Goal: Task Accomplishment & Management: Manage account settings

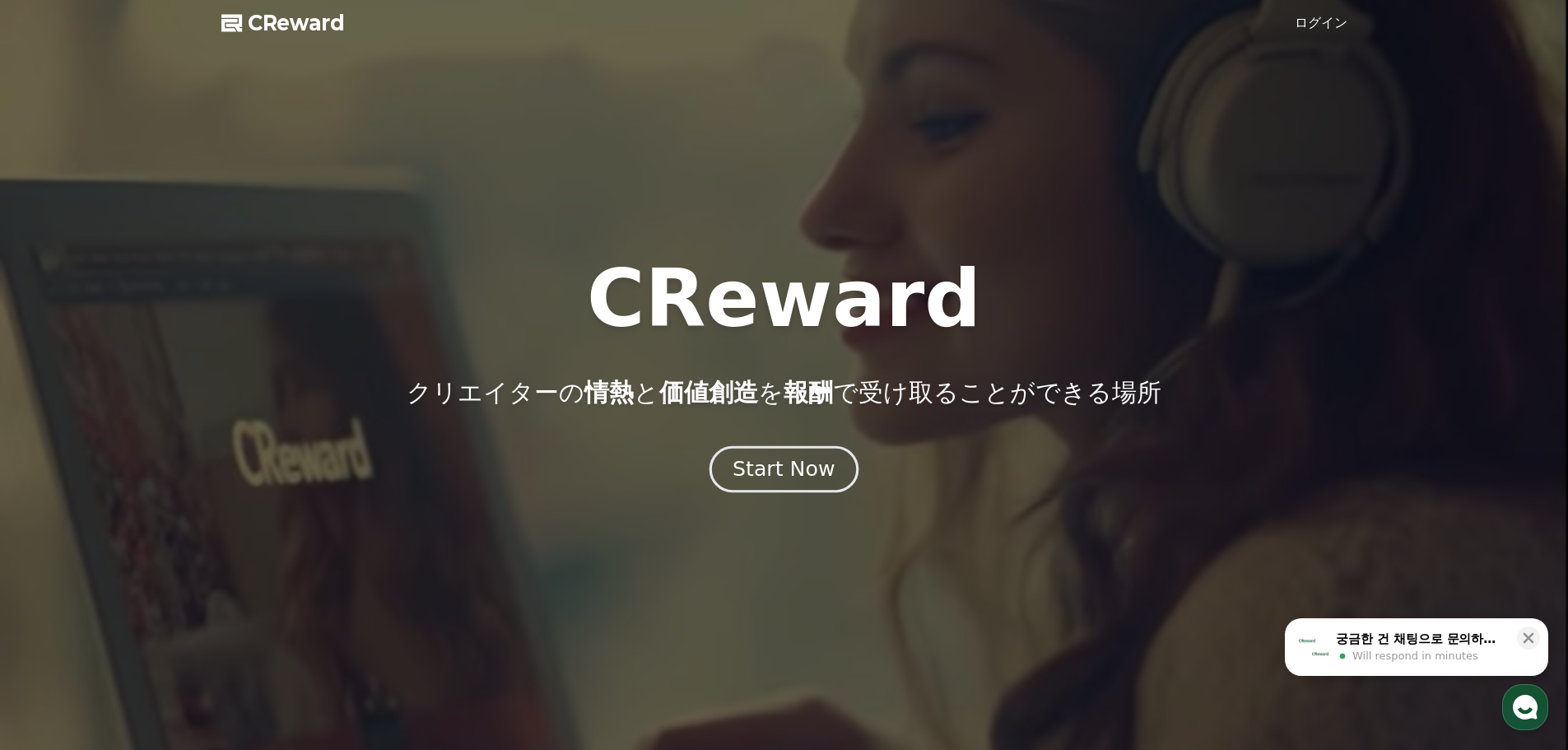
click at [768, 481] on div "Start Now" at bounding box center [784, 469] width 102 height 28
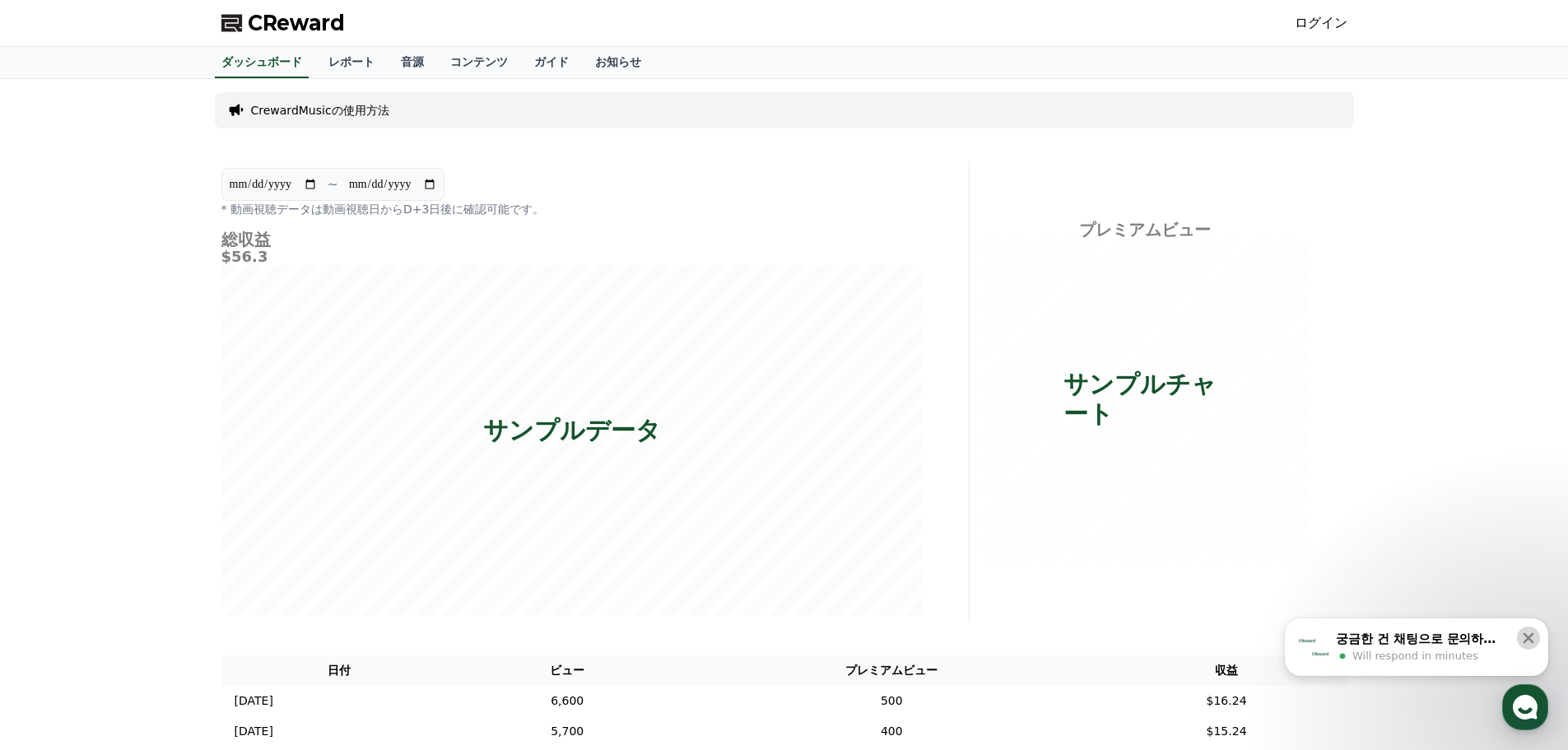
click at [1533, 644] on icon at bounding box center [1528, 637] width 16 height 16
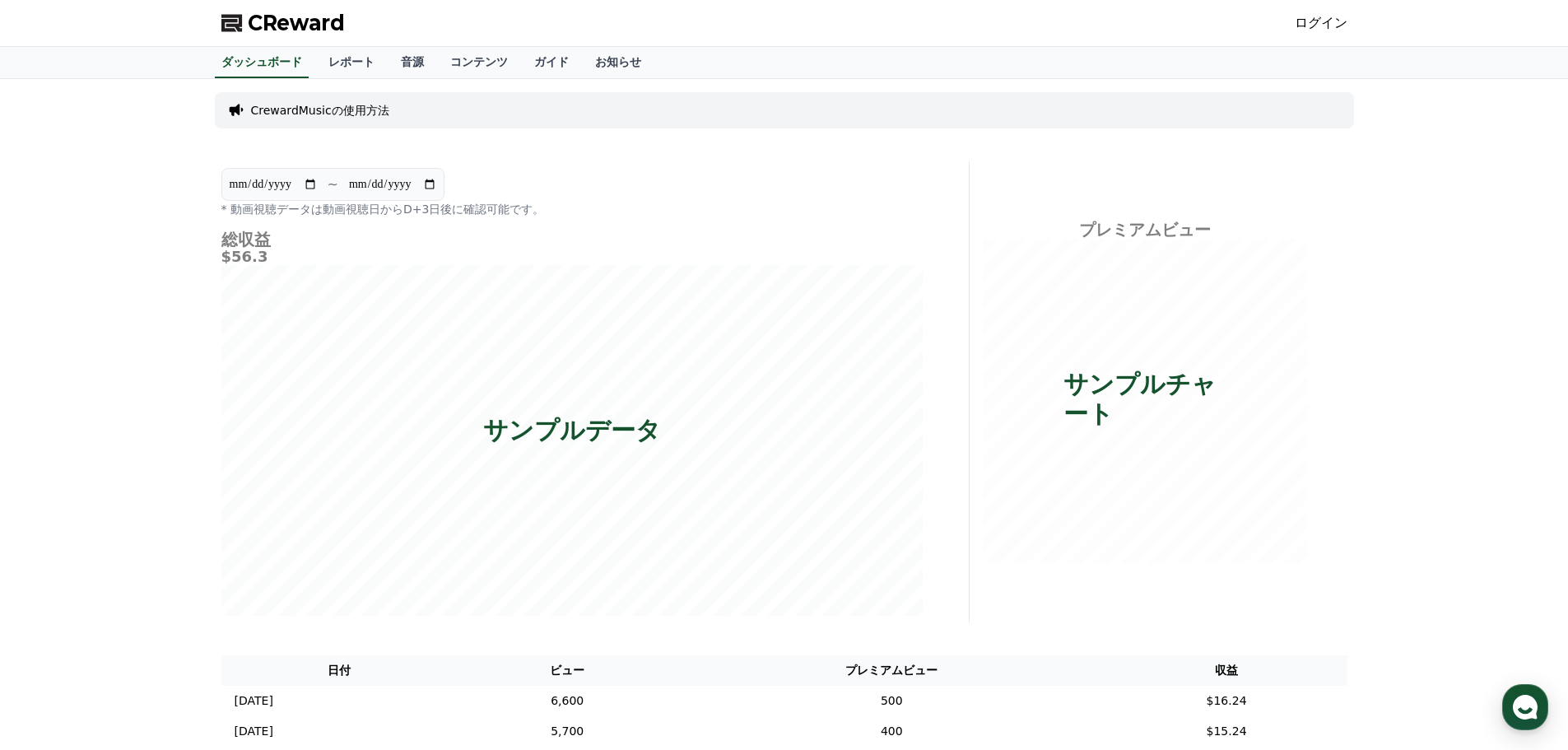
click at [1313, 25] on link "ログイン" at bounding box center [1321, 22] width 52 height 20
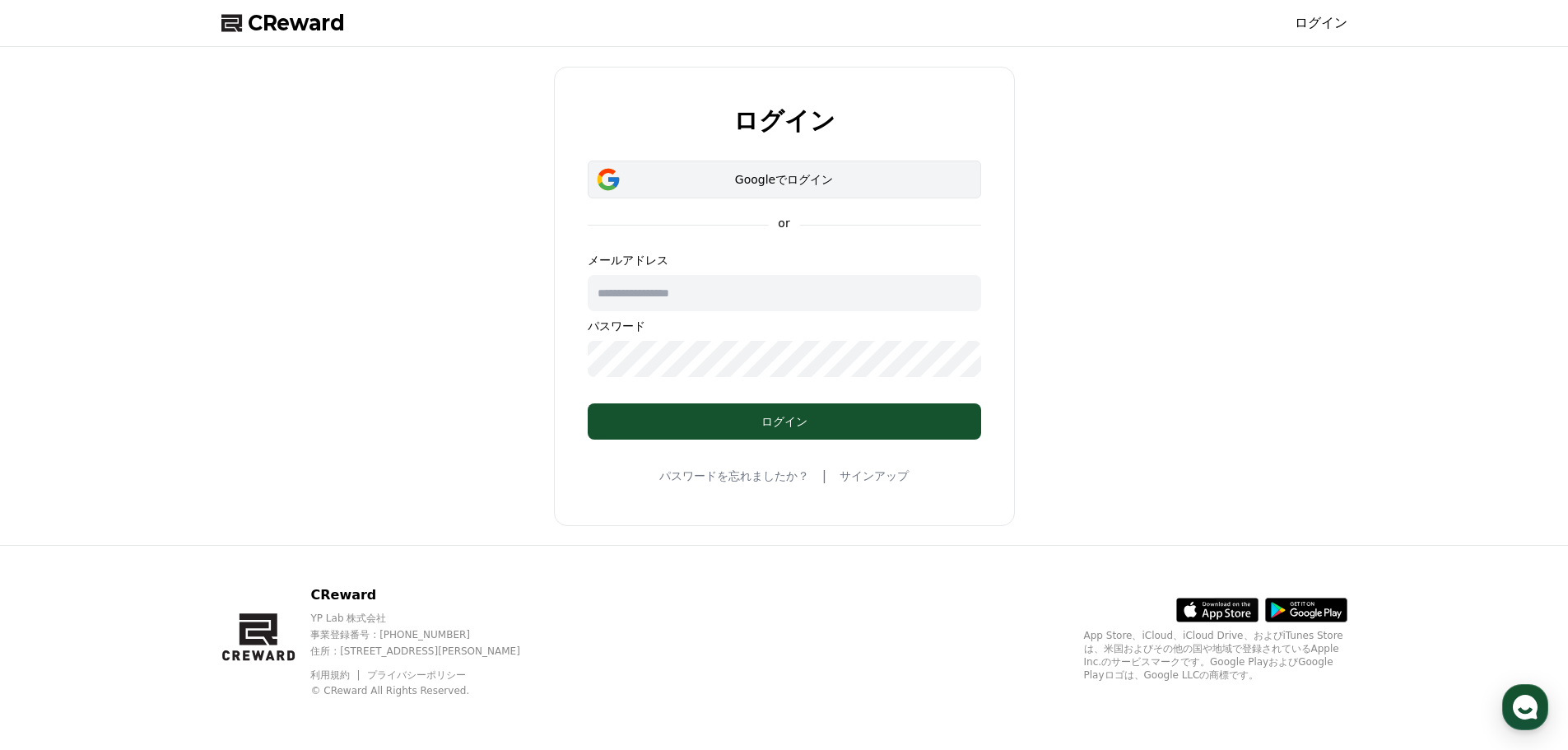
click at [686, 183] on div "Googleでログイン" at bounding box center [784, 179] width 345 height 16
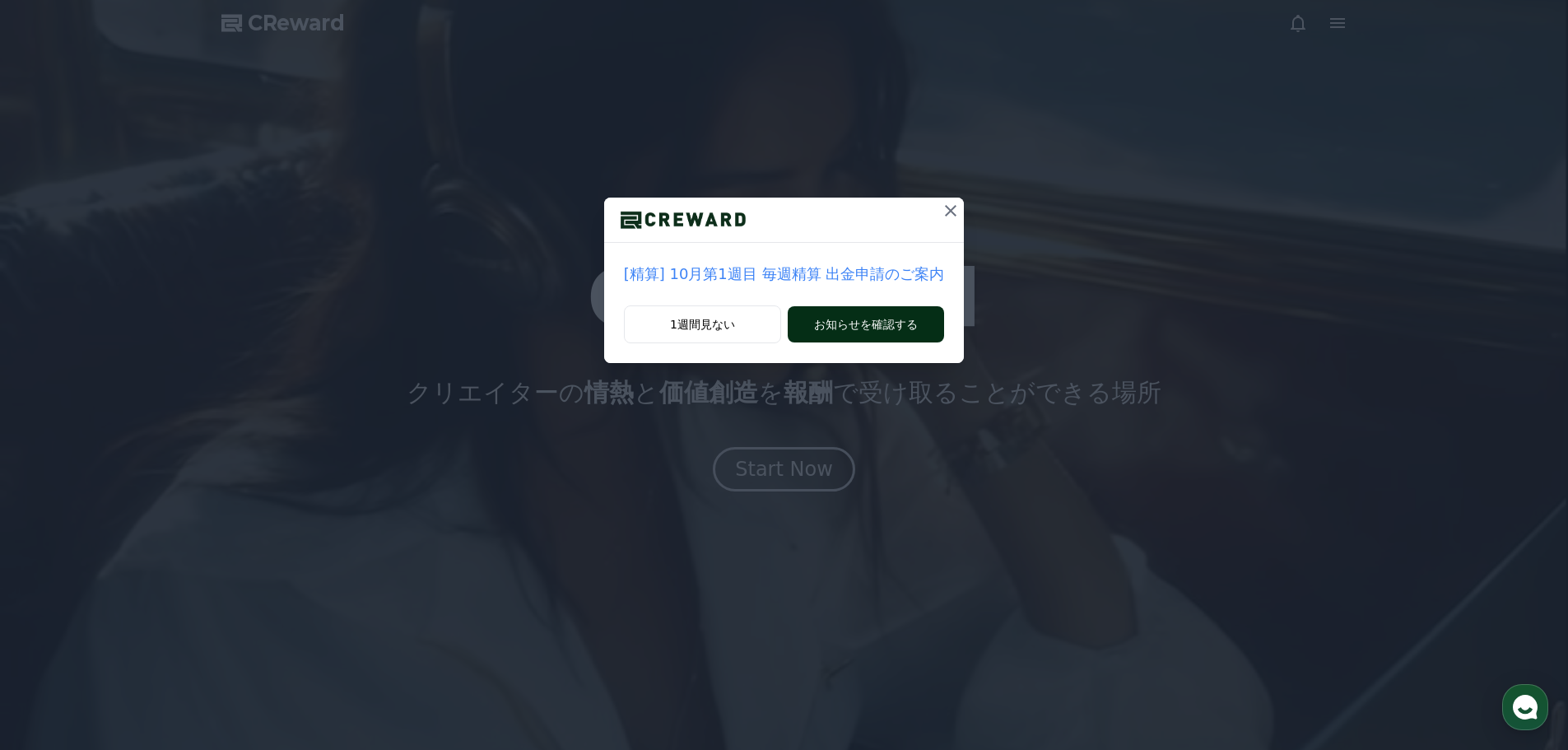
click at [828, 320] on button "お知らせを確認する" at bounding box center [866, 324] width 156 height 36
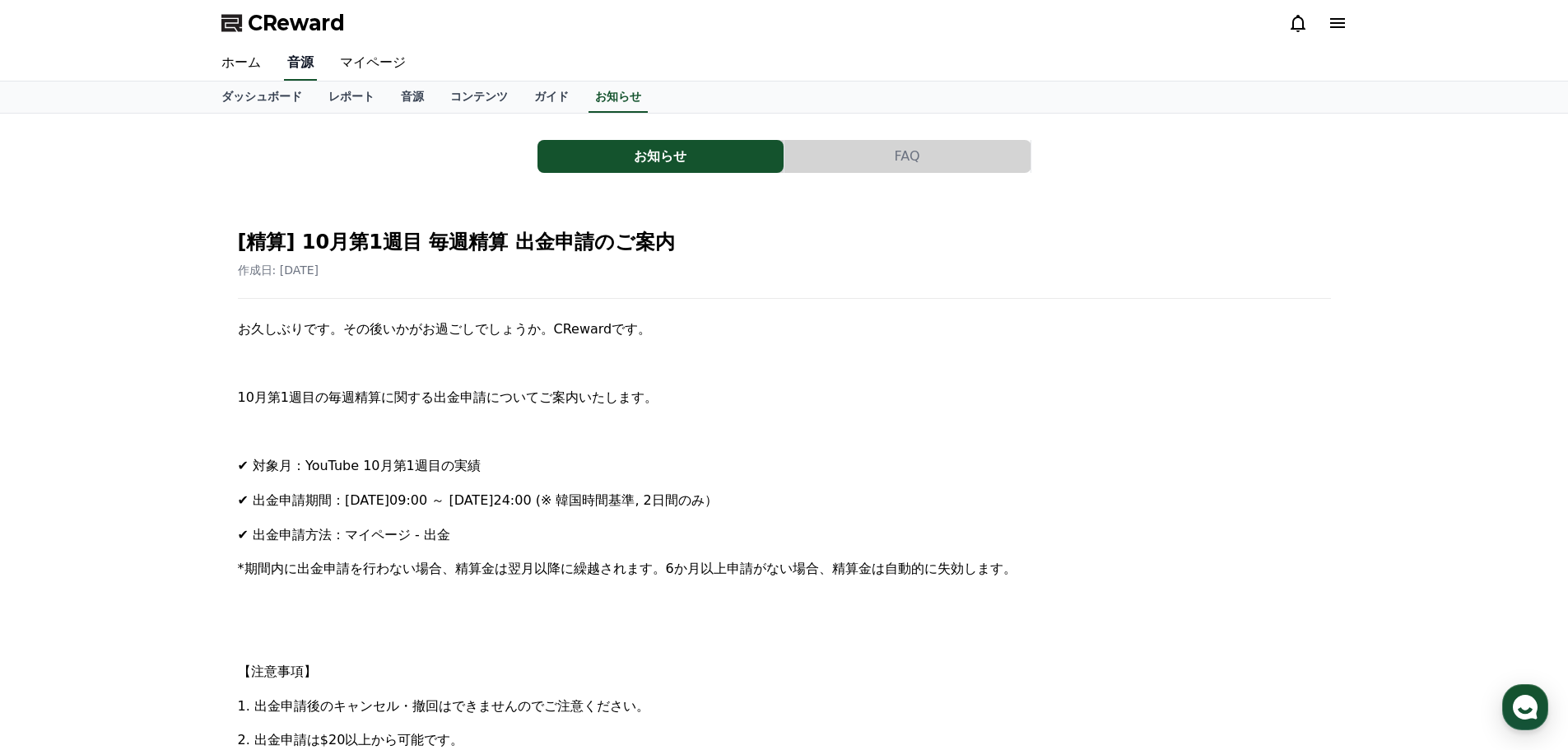
click at [290, 63] on link "音源" at bounding box center [301, 64] width 33 height 34
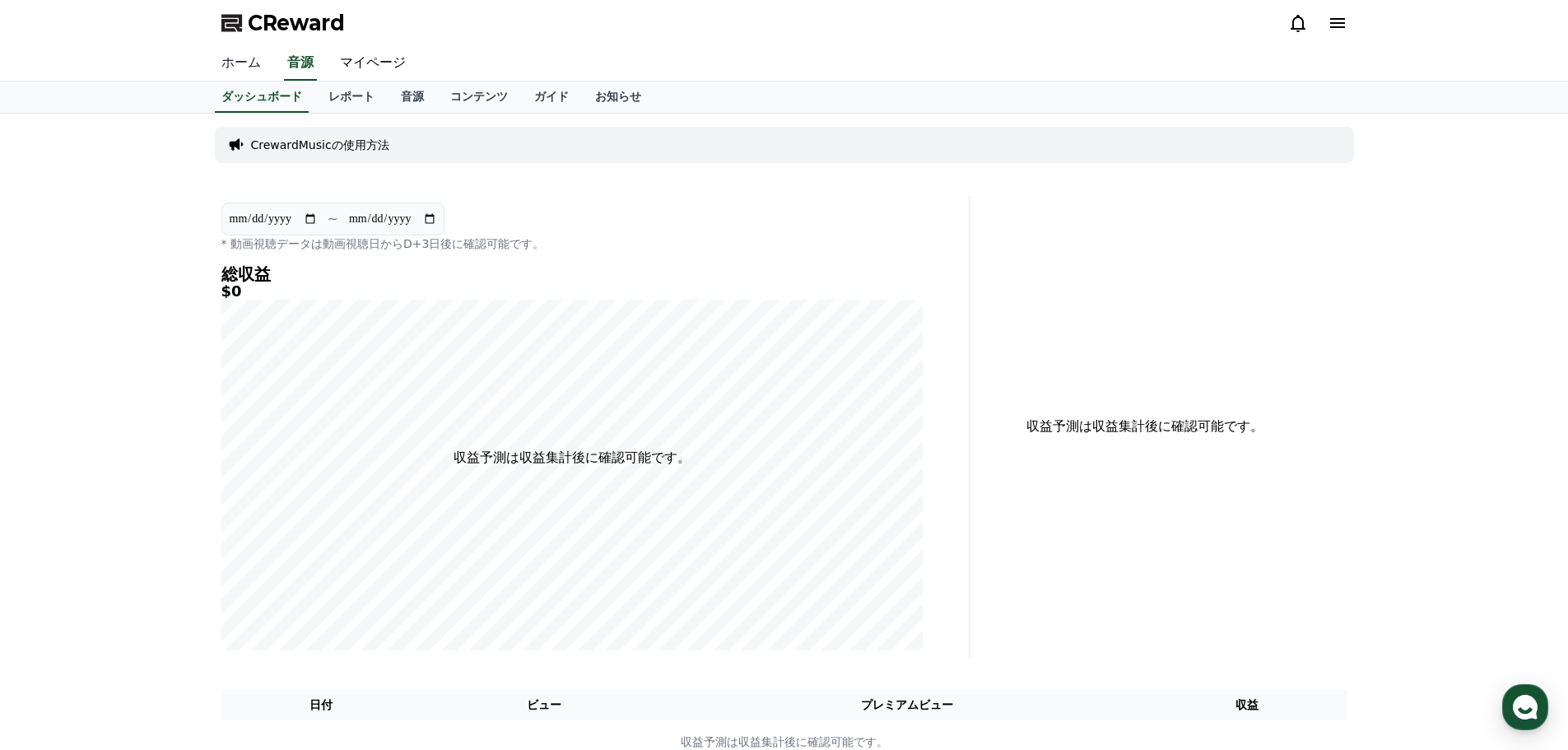
click at [243, 69] on link "ホーム" at bounding box center [241, 64] width 66 height 34
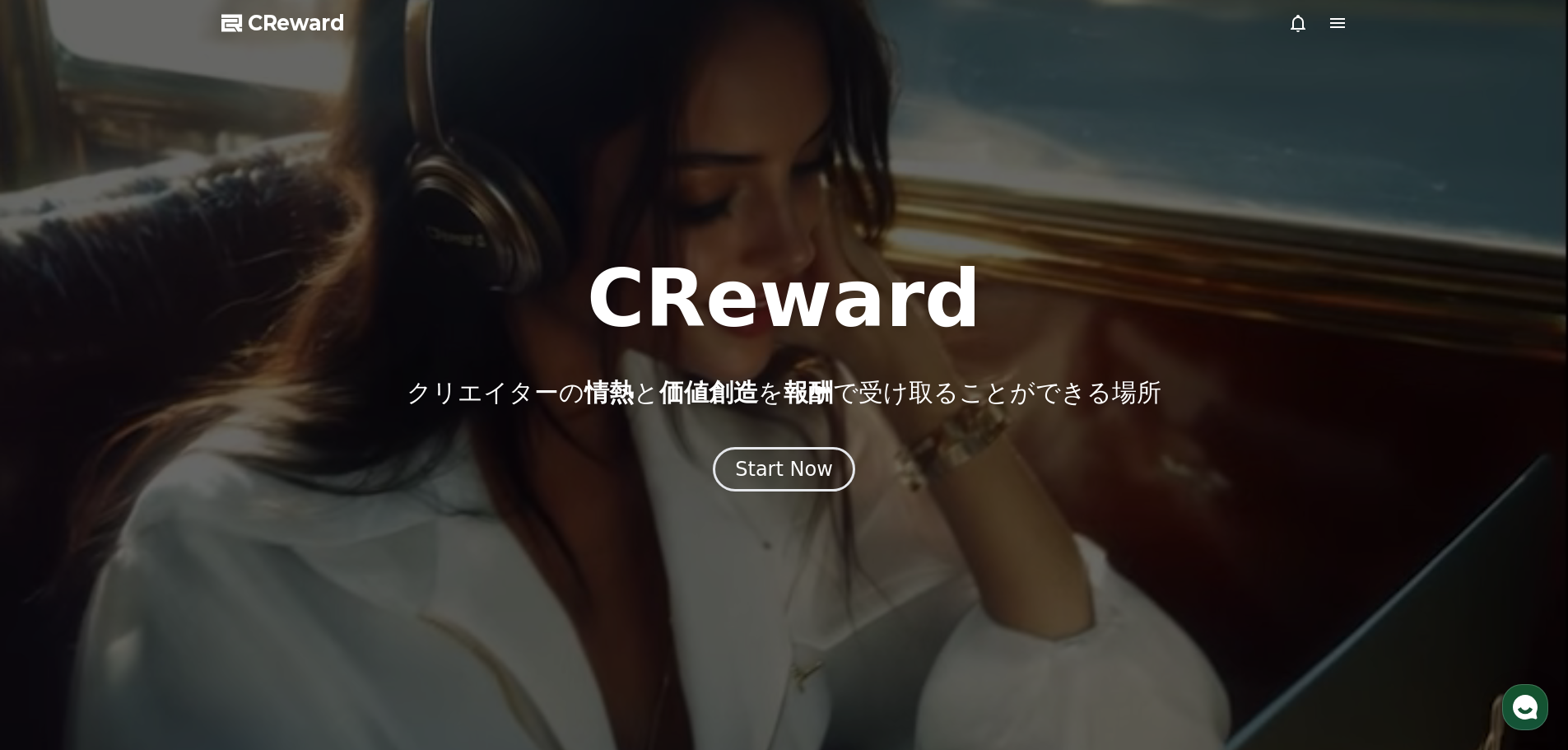
click at [1326, 27] on div at bounding box center [1317, 22] width 59 height 20
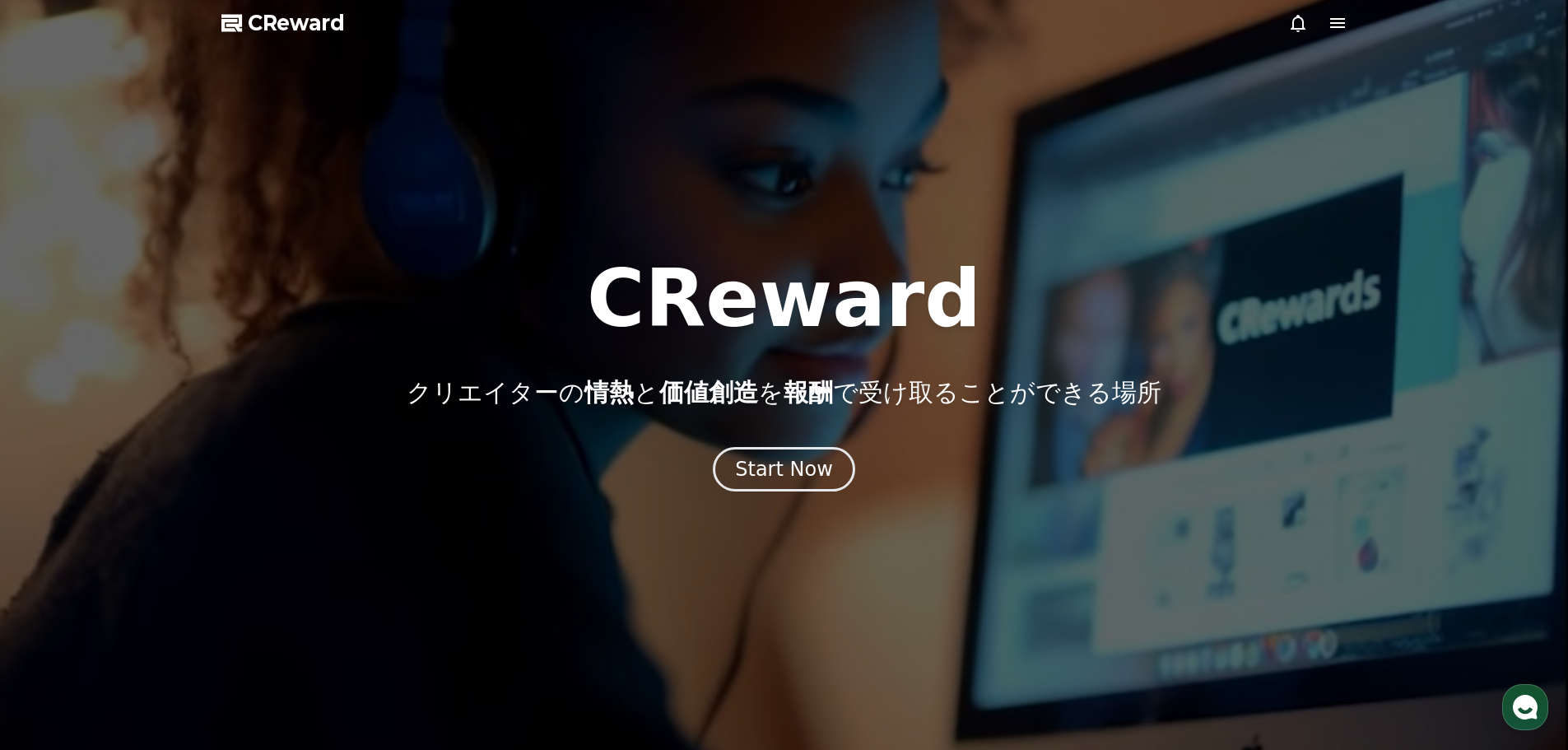
click at [1335, 26] on icon at bounding box center [1337, 22] width 20 height 20
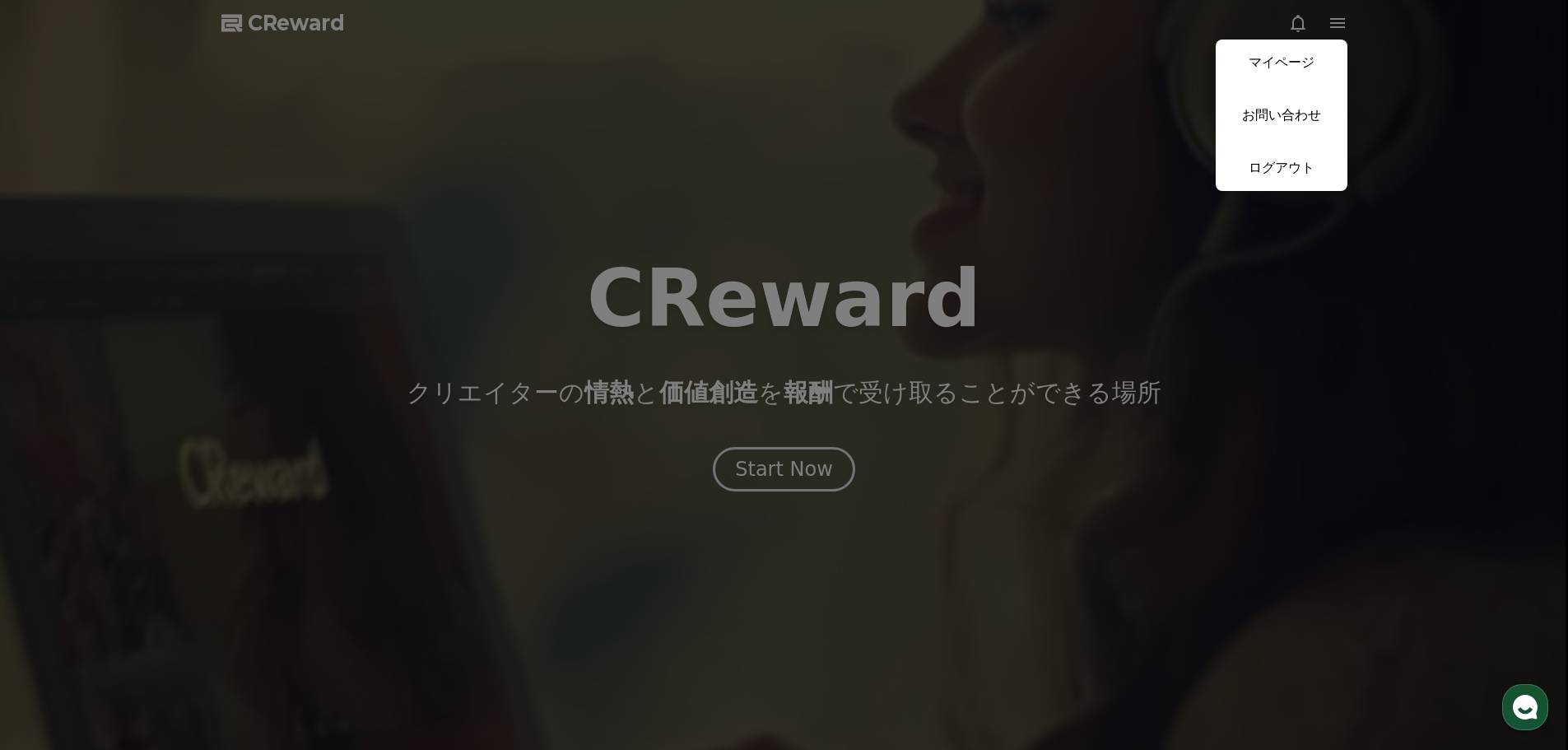
click at [1286, 68] on link "マイページ" at bounding box center [1281, 63] width 131 height 46
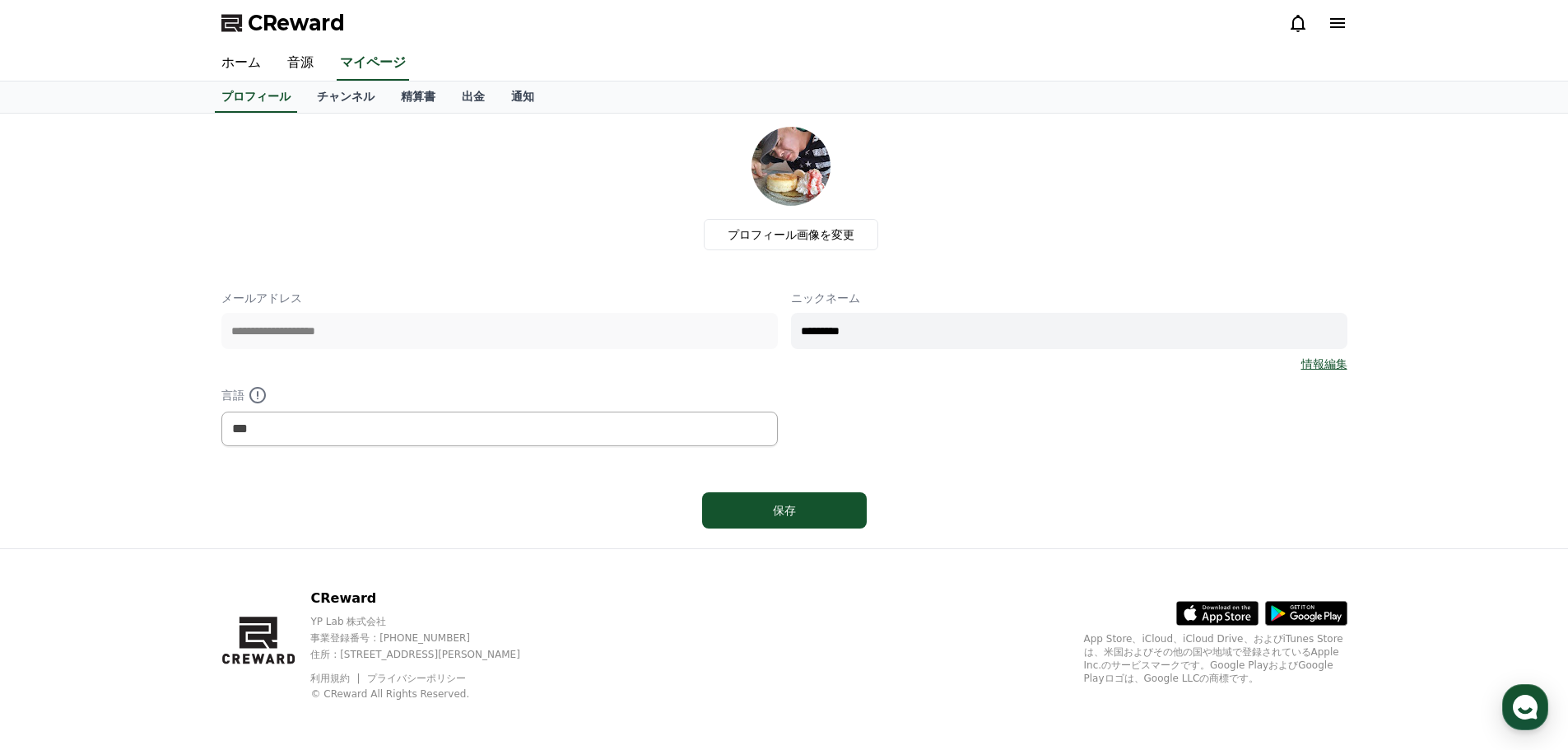
scroll to position [3, 0]
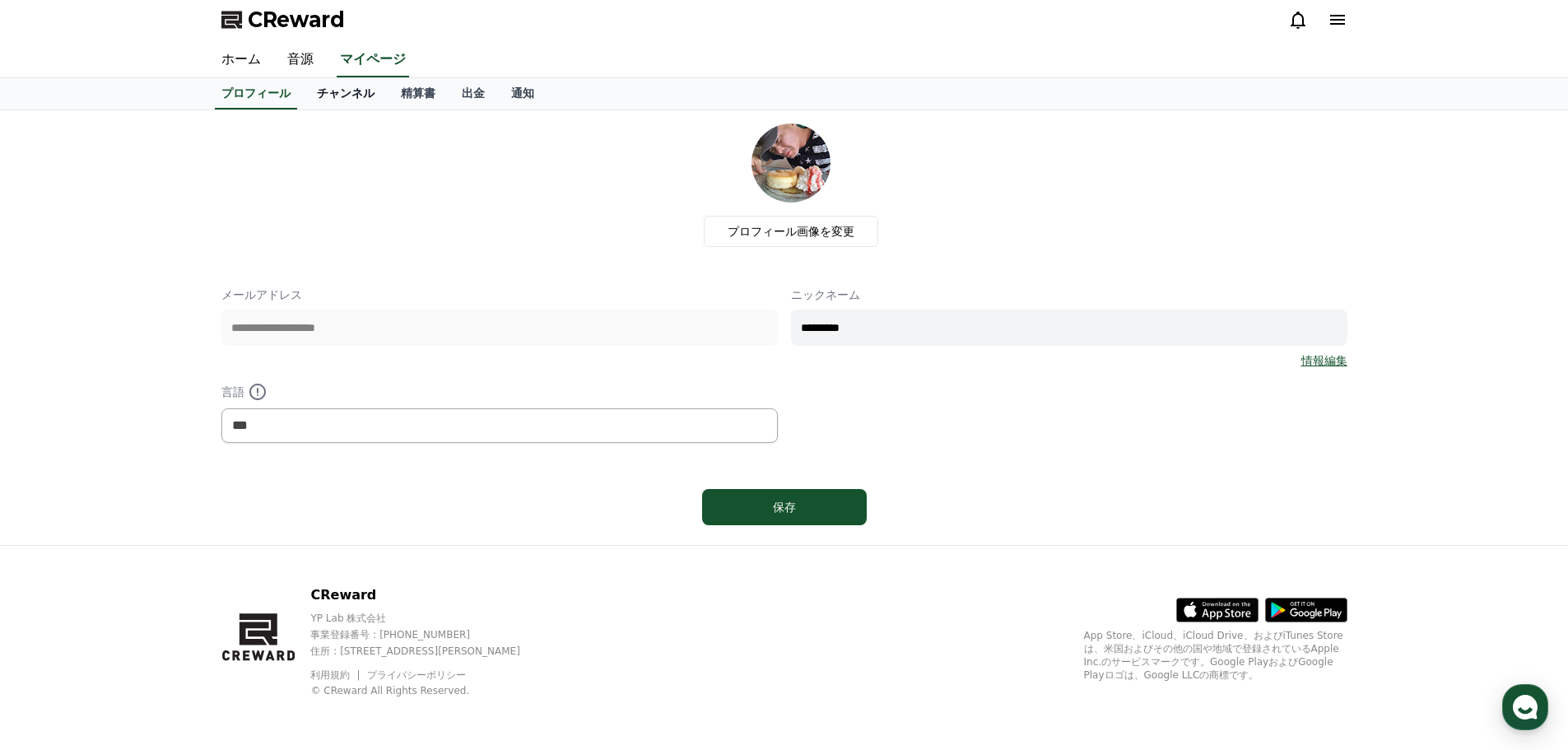
click at [326, 88] on link "チャンネル" at bounding box center [345, 94] width 84 height 31
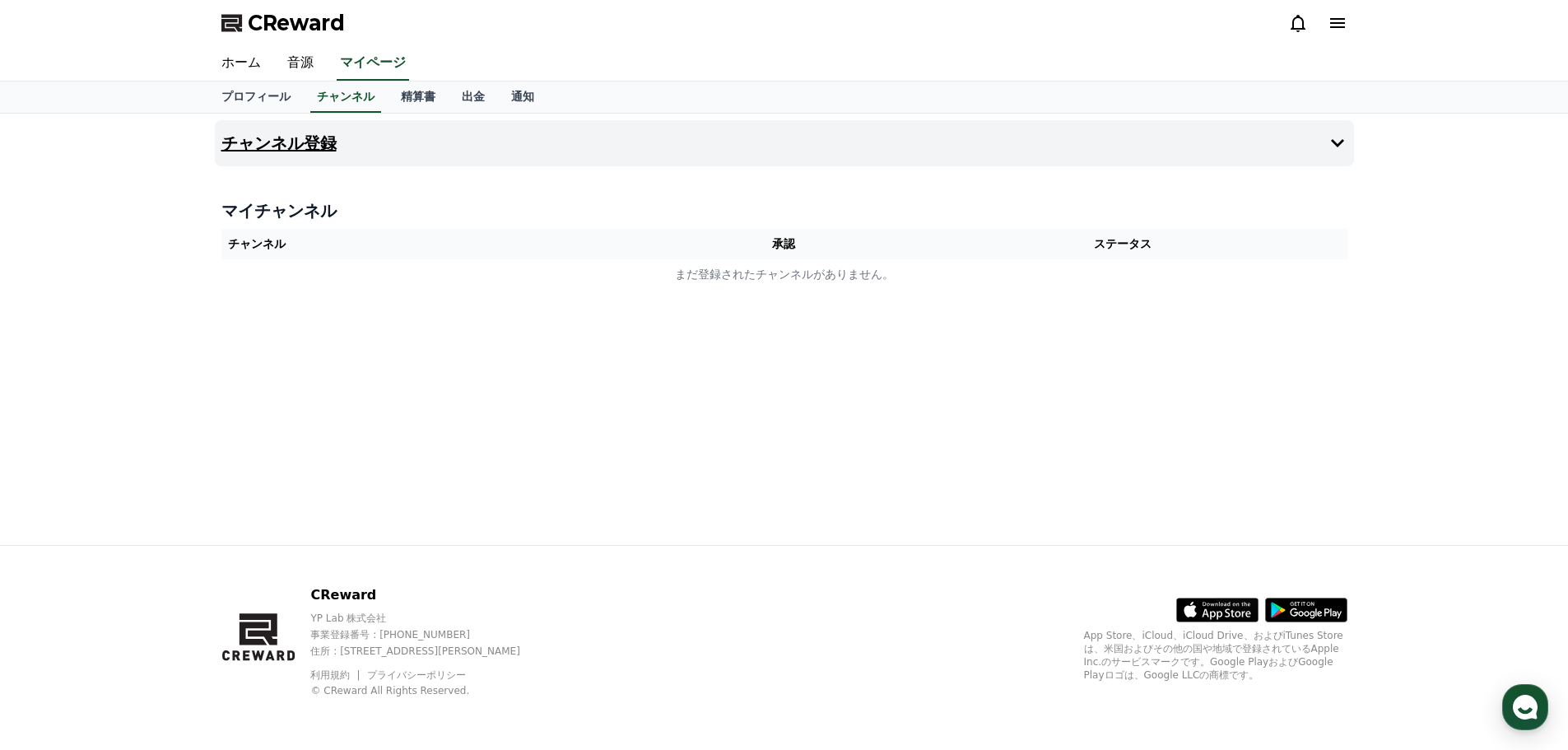
click at [418, 137] on button "チャンネル登録" at bounding box center [784, 143] width 1139 height 46
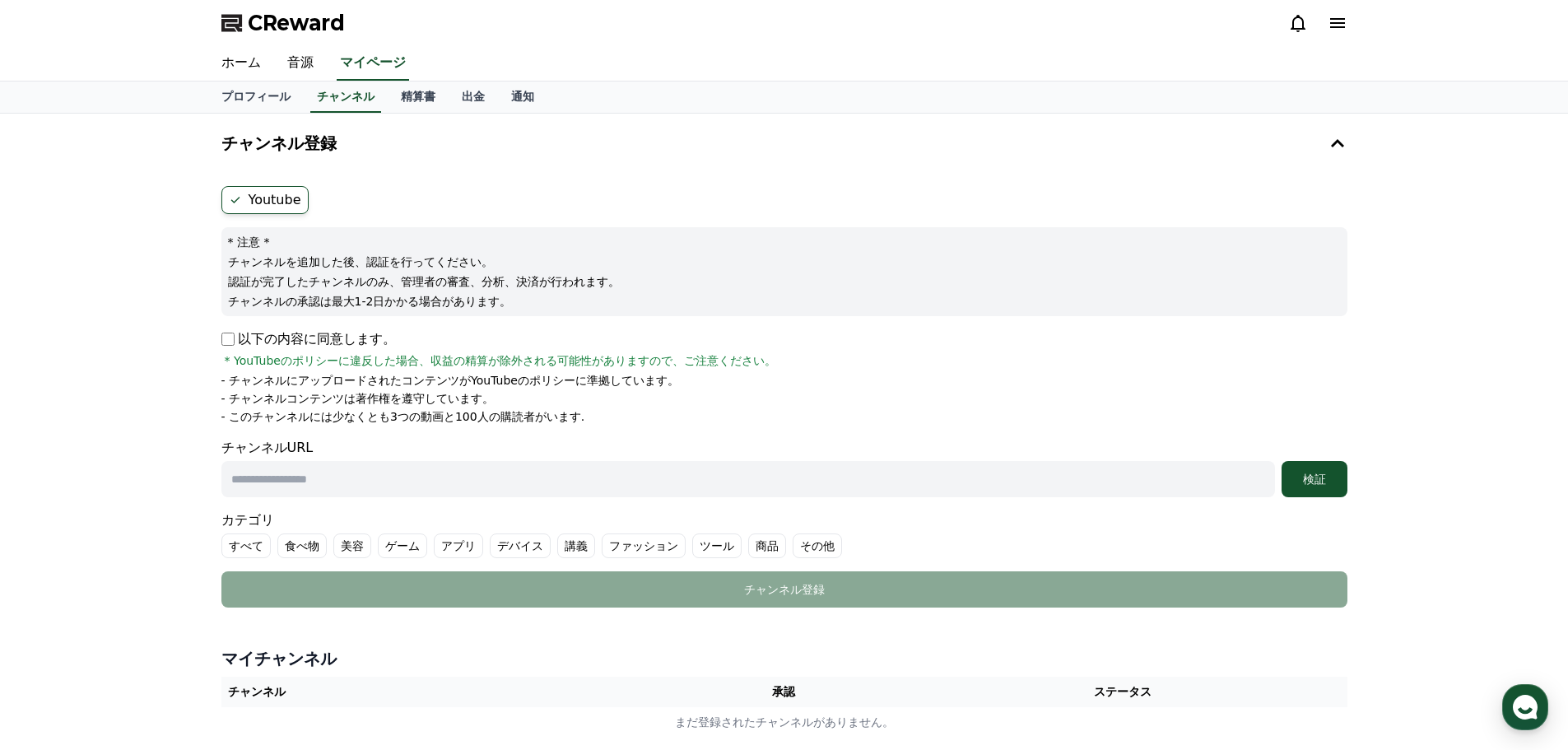
click at [259, 196] on label "Youtube" at bounding box center [265, 200] width 88 height 28
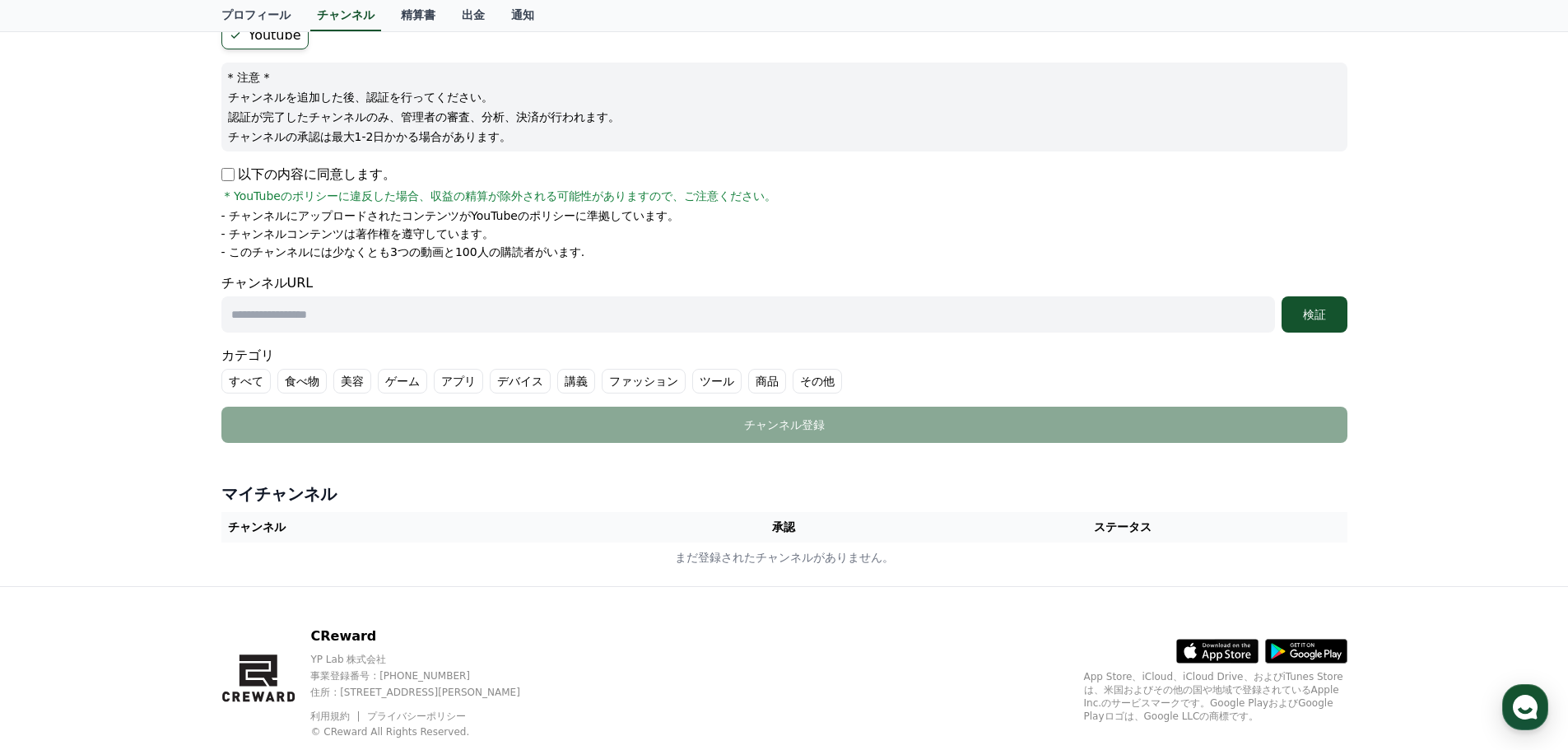
scroll to position [205, 0]
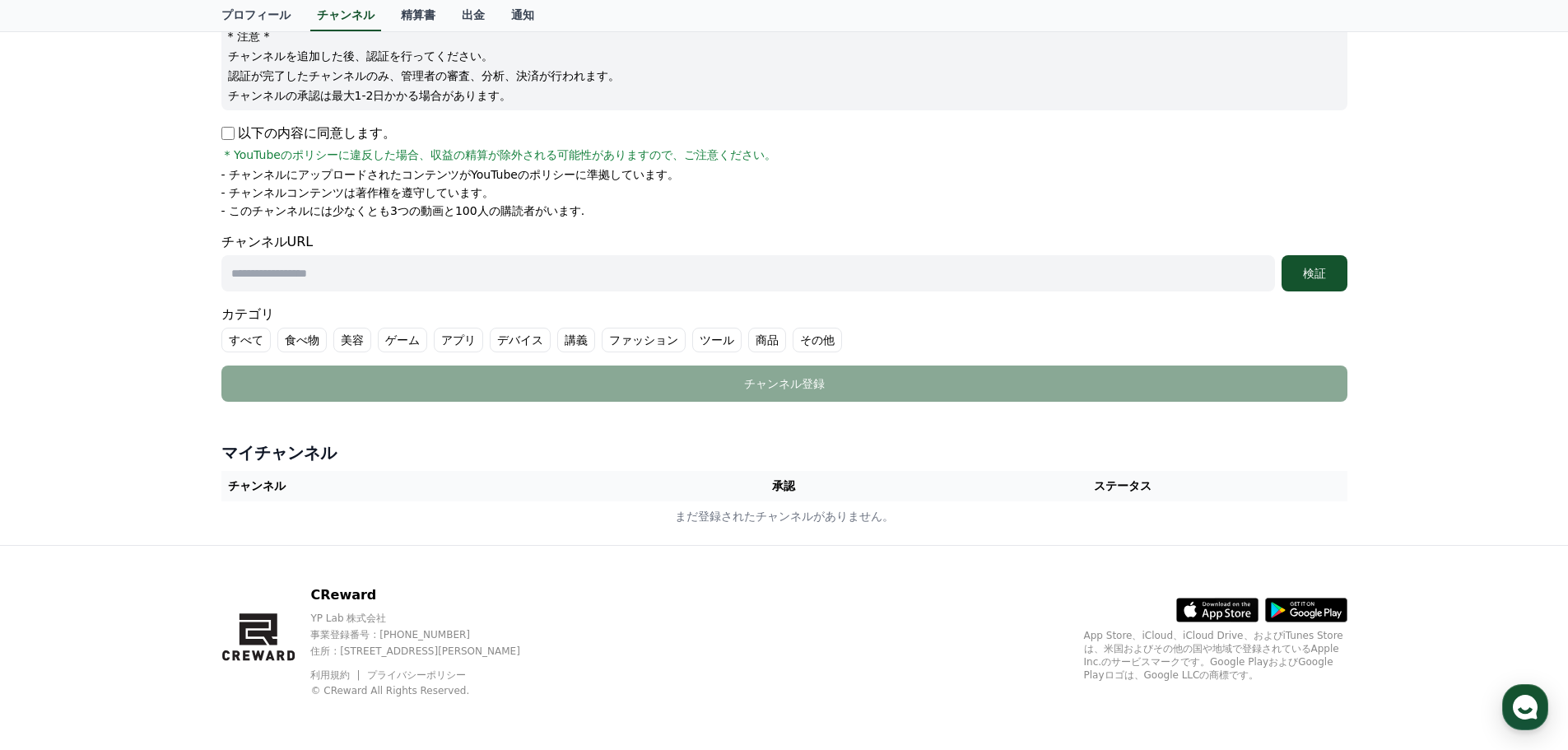
click at [795, 295] on form "Youtube * 注意 * チャンネルを追加した後、認証を行ってください。 認証が完了したチャンネルのみ、管理者の審査、分析、決済が行われます。 チャンネル…" at bounding box center [784, 191] width 1126 height 421
click at [796, 290] on input "text" at bounding box center [748, 273] width 1053 height 36
click at [813, 249] on div "チャンネルURL 検証" at bounding box center [784, 261] width 1126 height 59
click at [408, 280] on input "text" at bounding box center [748, 273] width 1053 height 36
paste input "**********"
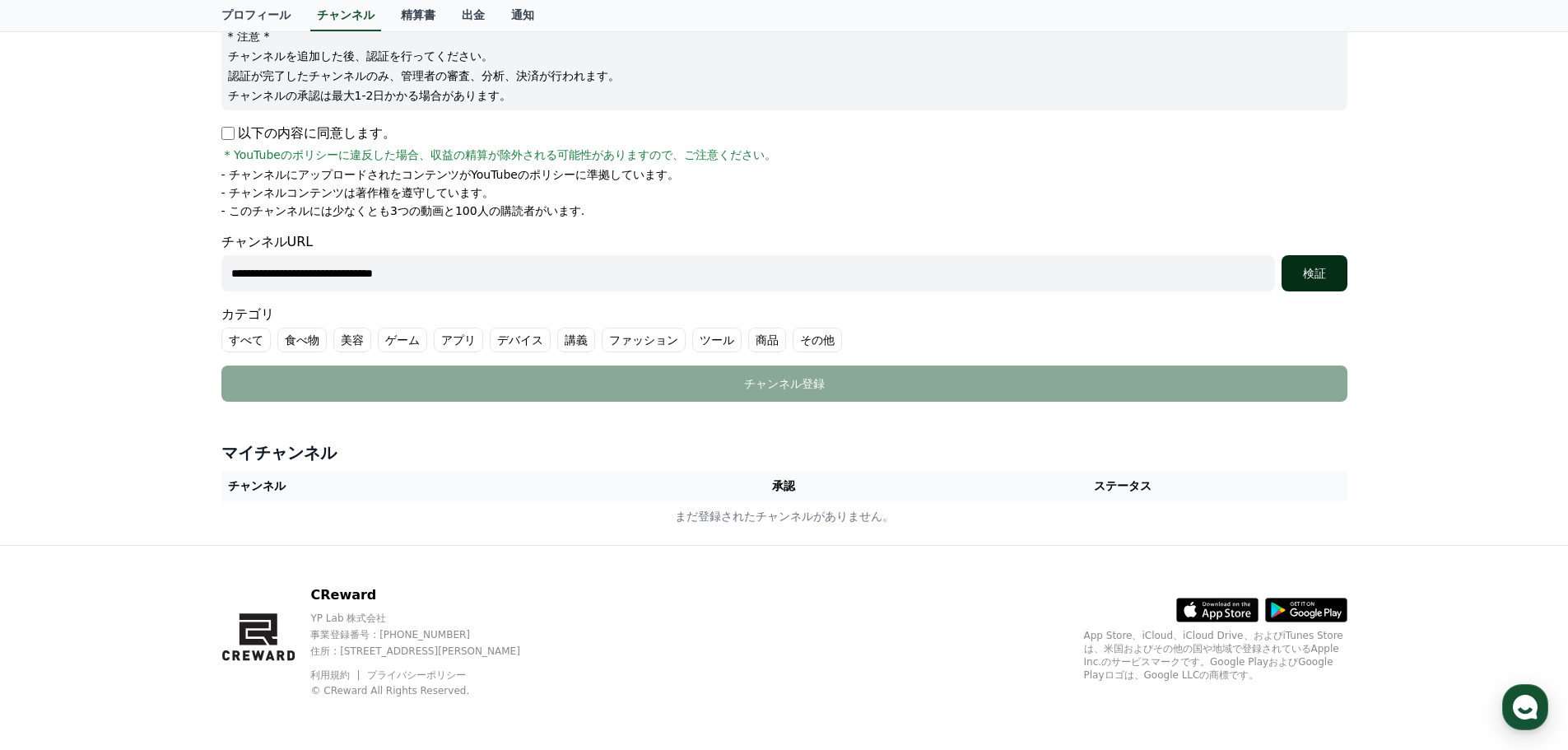
click at [1309, 273] on div "検証" at bounding box center [1314, 272] width 52 height 16
click at [1296, 276] on div "検証" at bounding box center [1314, 272] width 52 height 16
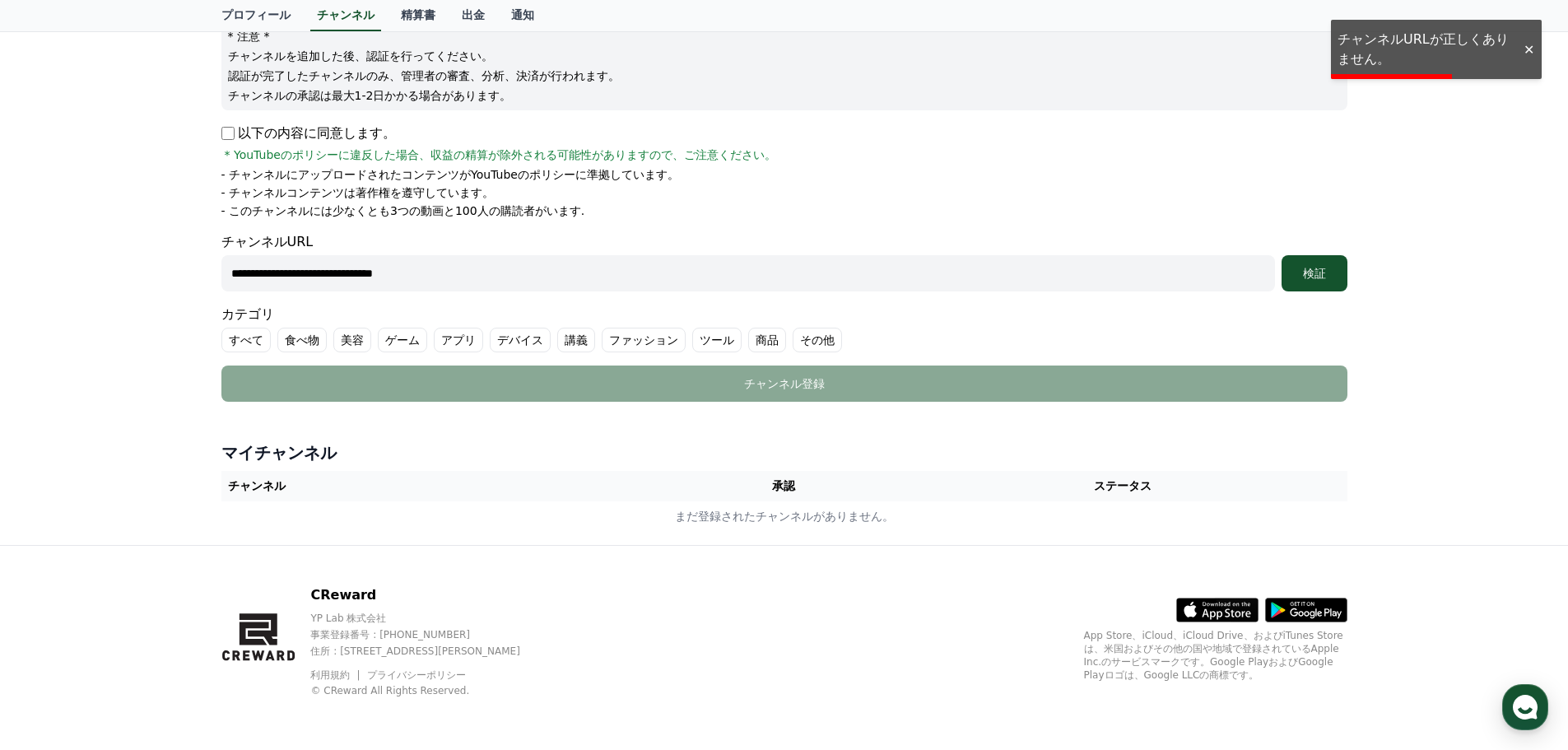
click at [506, 267] on input "**********" at bounding box center [748, 273] width 1053 height 36
click at [336, 270] on input "**********" at bounding box center [748, 273] width 1053 height 36
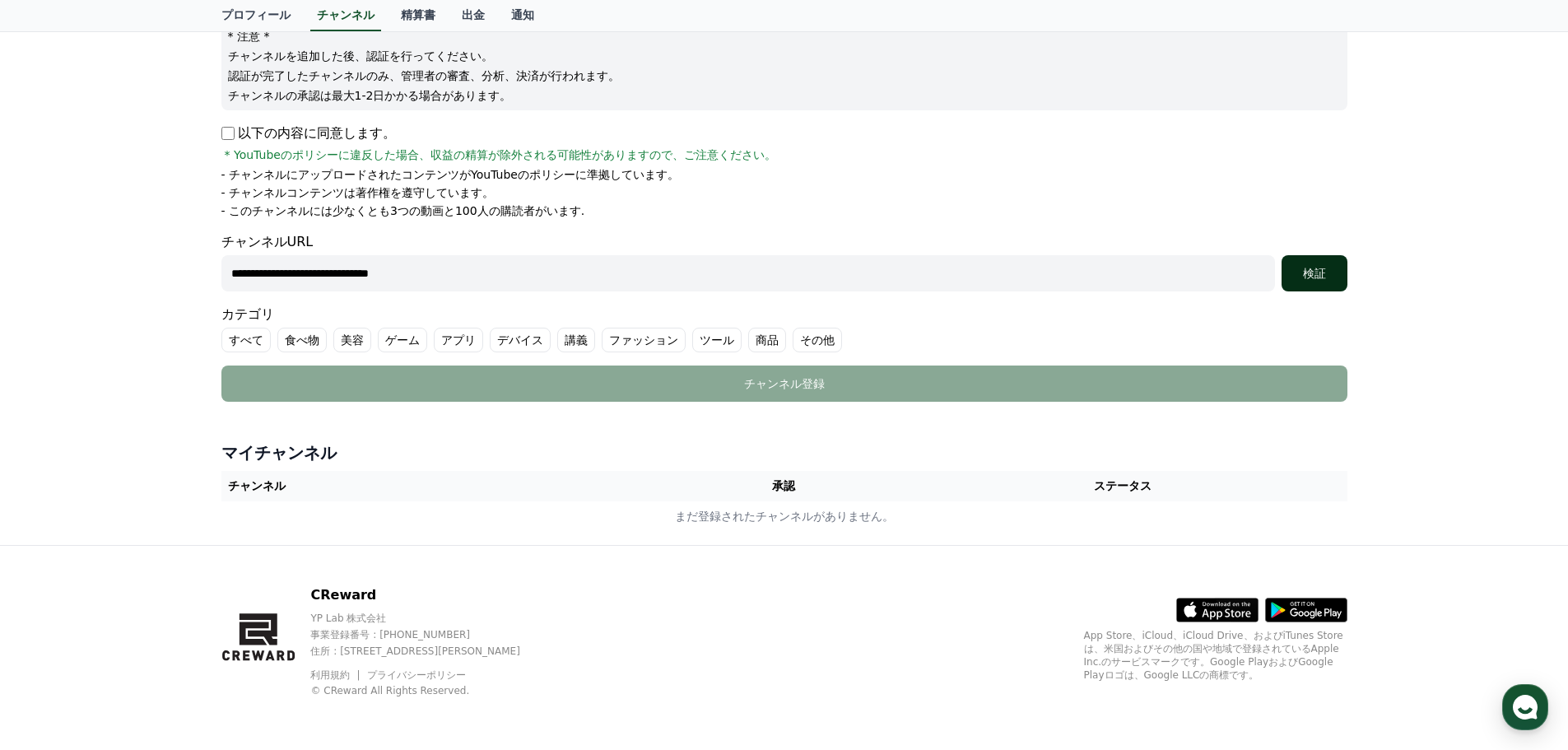
click at [1298, 284] on button "検証" at bounding box center [1315, 273] width 66 height 36
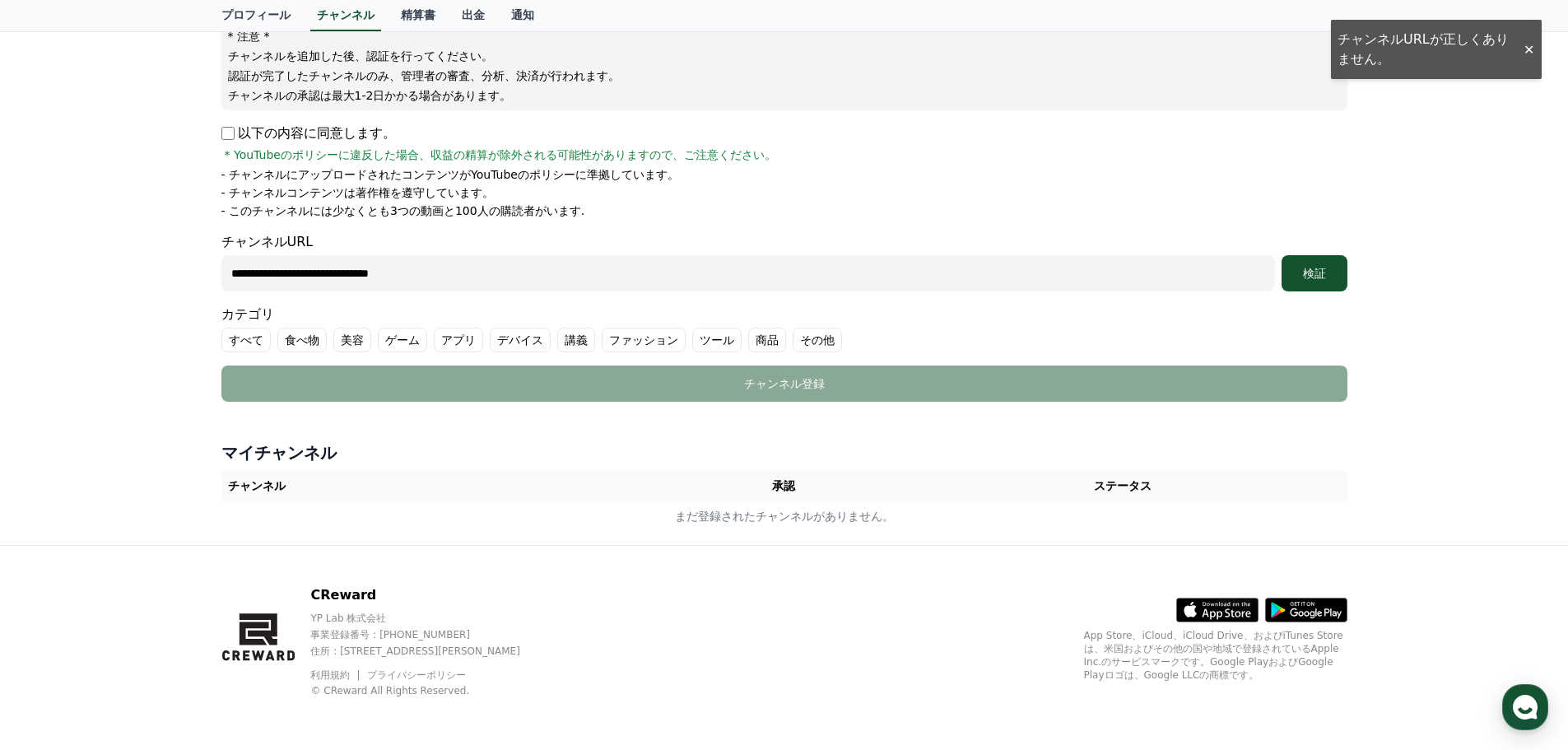
drag, startPoint x: 448, startPoint y: 269, endPoint x: 167, endPoint y: 283, distance: 281.3
click at [165, 282] on div "**********" at bounding box center [784, 226] width 1568 height 637
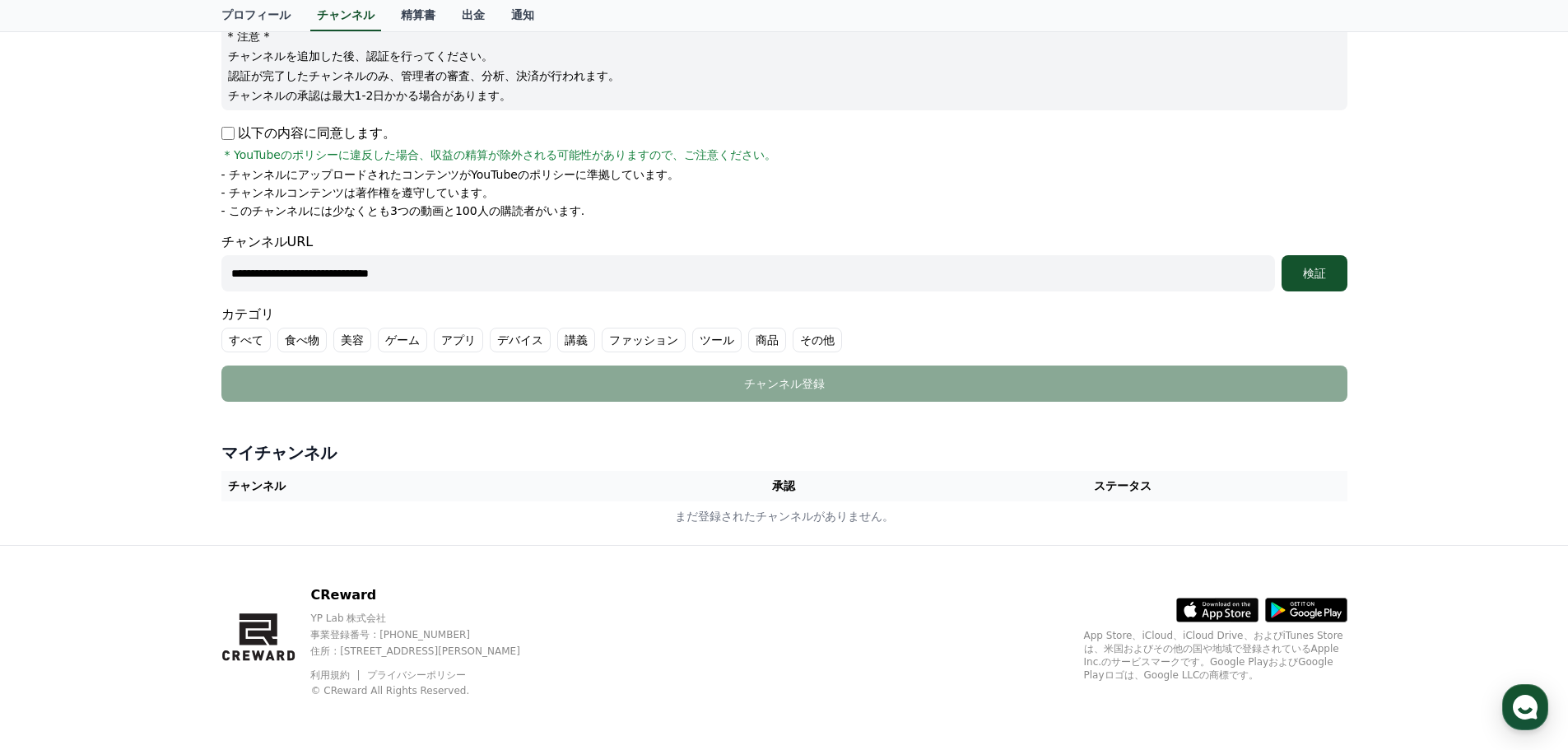
paste input "*********"
type input "**********"
click at [1289, 267] on div "検証" at bounding box center [1314, 272] width 52 height 16
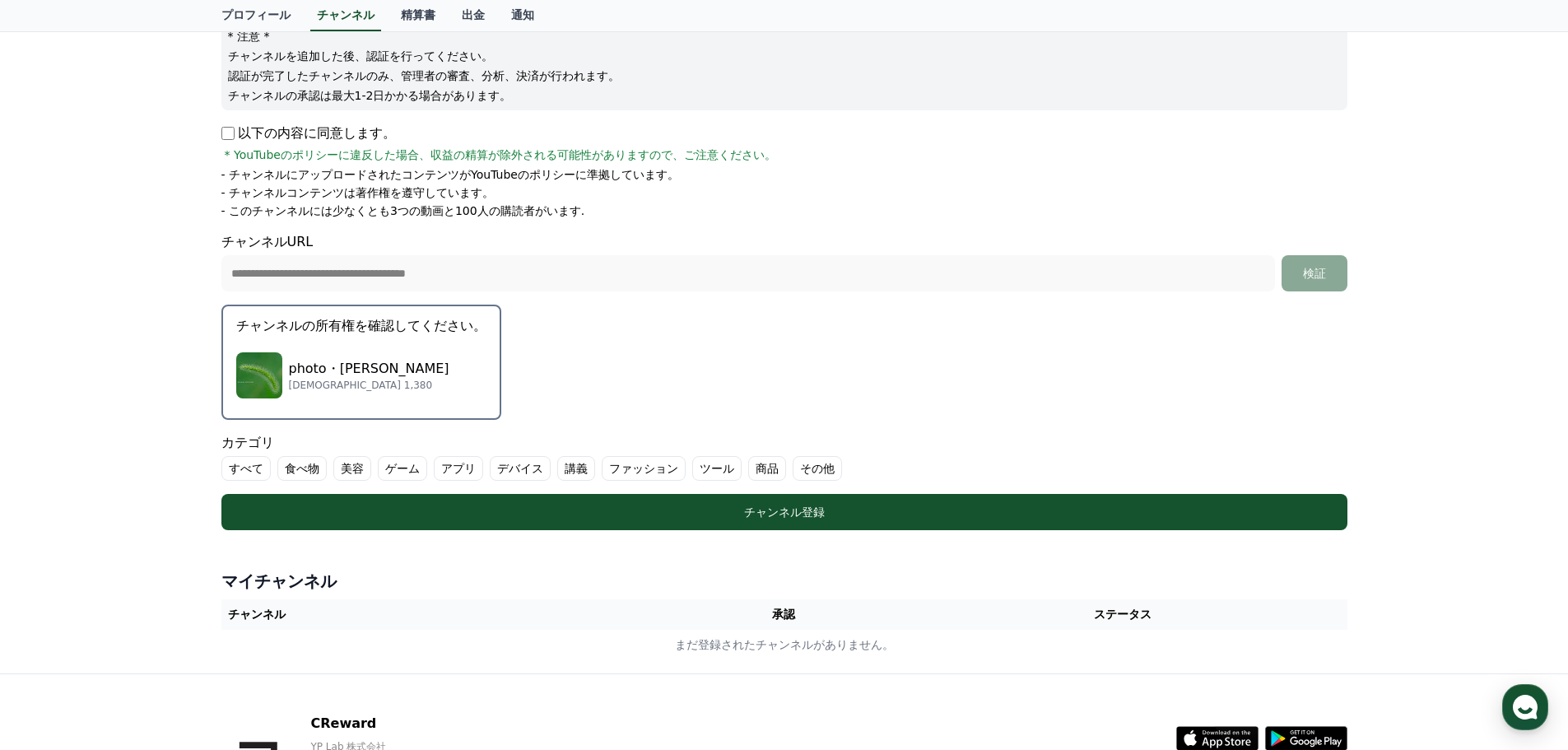
click at [793, 466] on label "その他" at bounding box center [817, 468] width 49 height 25
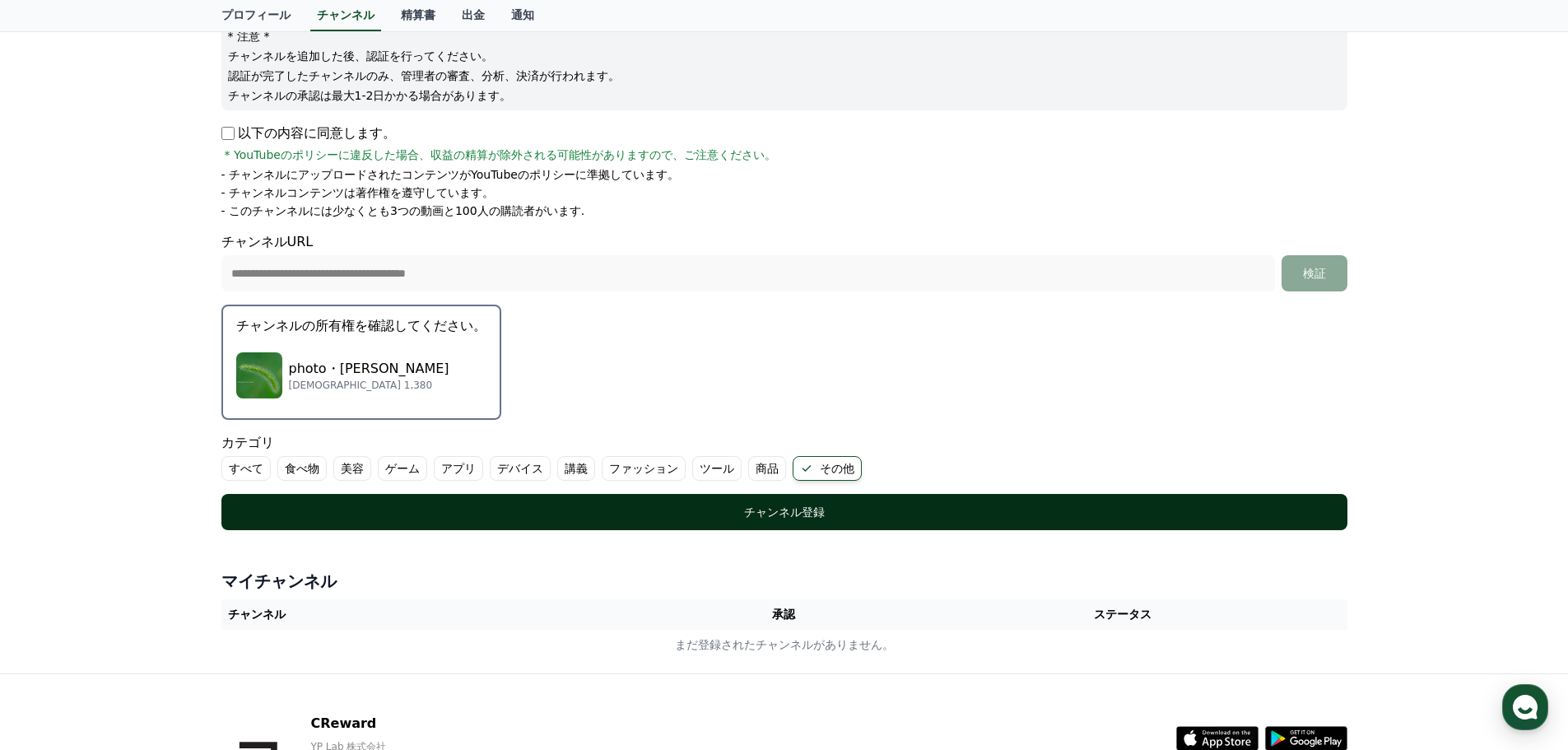
scroll to position [334, 0]
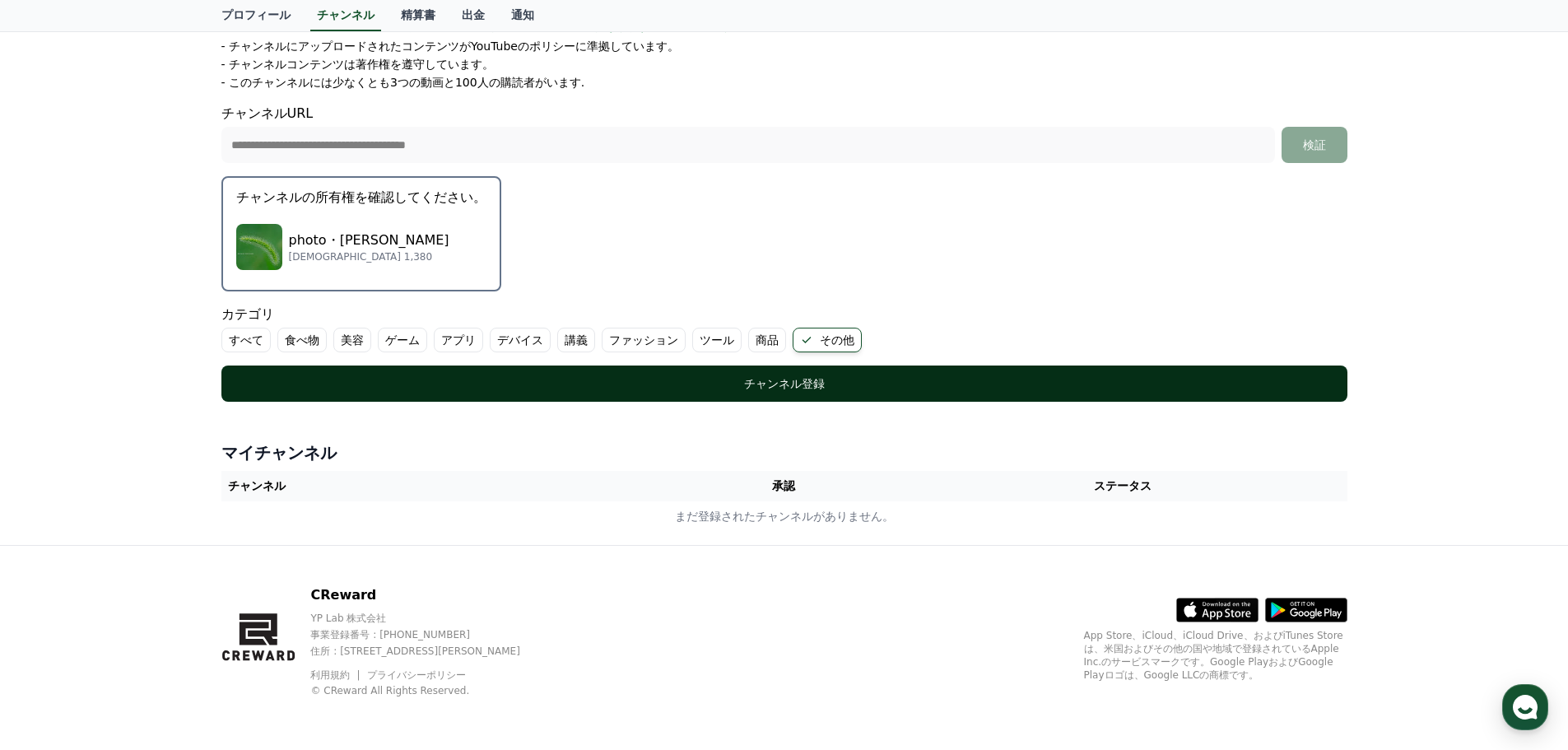
click at [788, 394] on button "チャンネル登録" at bounding box center [784, 383] width 1126 height 36
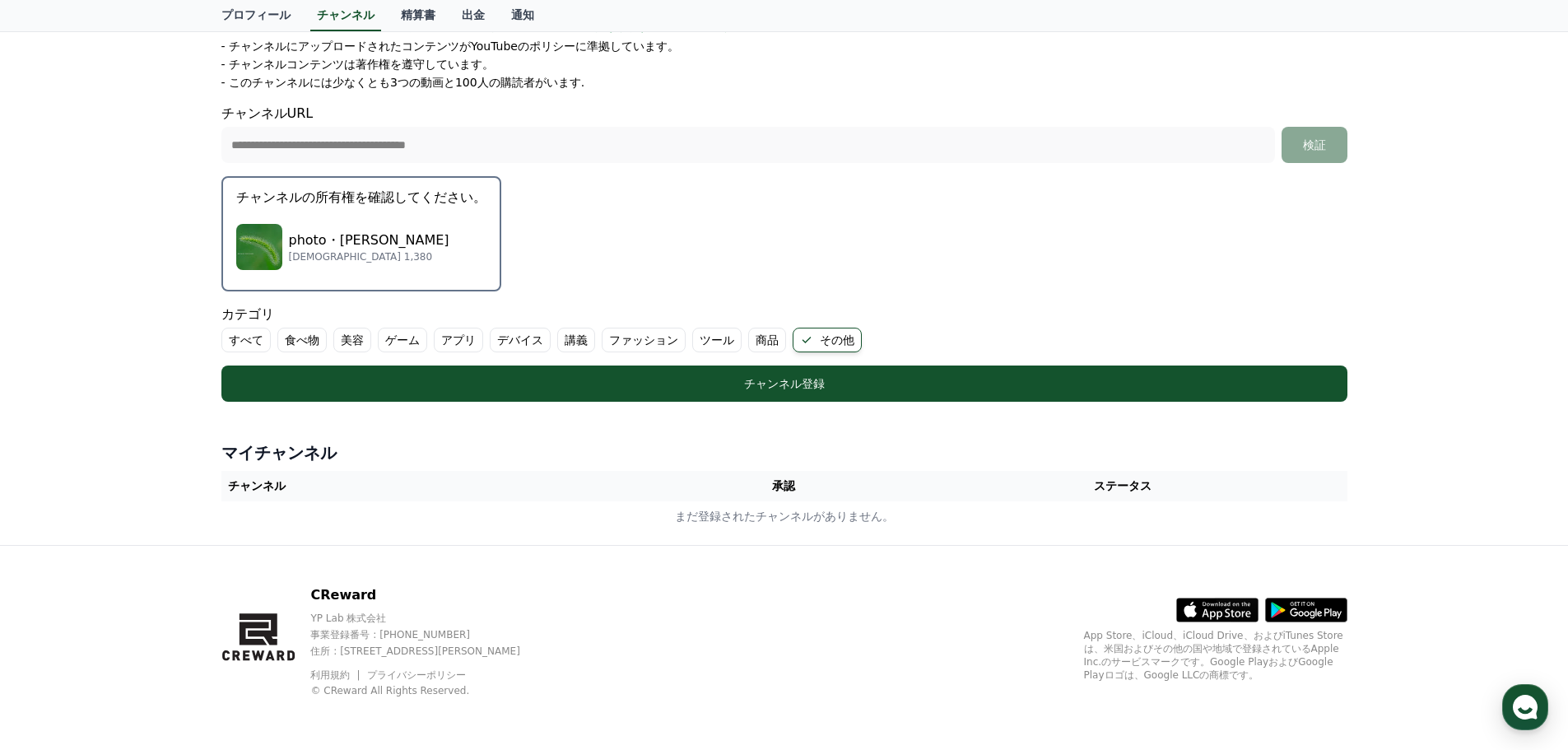
click at [285, 213] on button "チャンネルの所有権を確認してください。 photo・Itoshima サブスクライバー 1,380" at bounding box center [362, 234] width 280 height 115
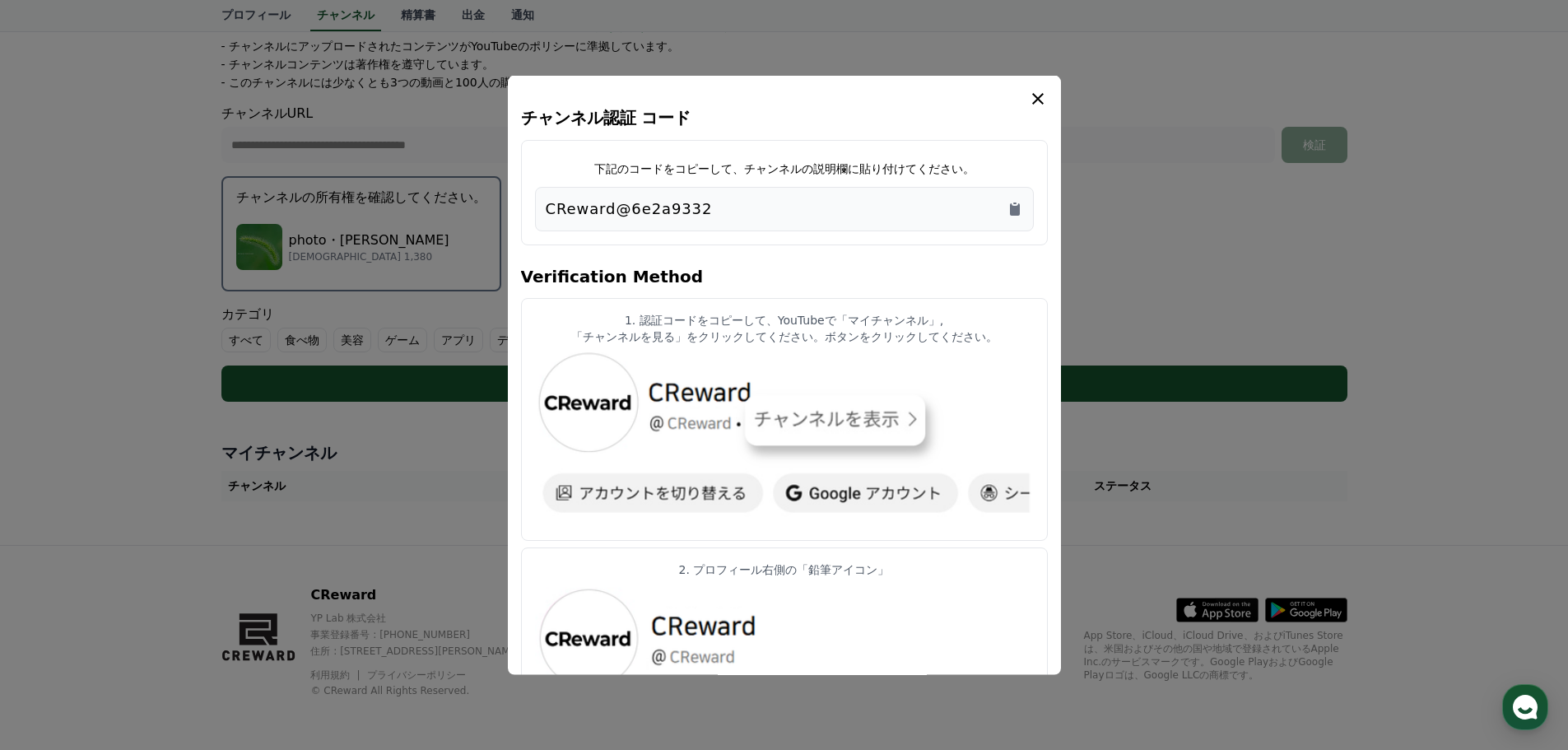
click at [784, 207] on div "CReward@6e2a9332" at bounding box center [784, 208] width 478 height 23
click at [1022, 209] on icon "Copy to clipboard" at bounding box center [1015, 208] width 16 height 16
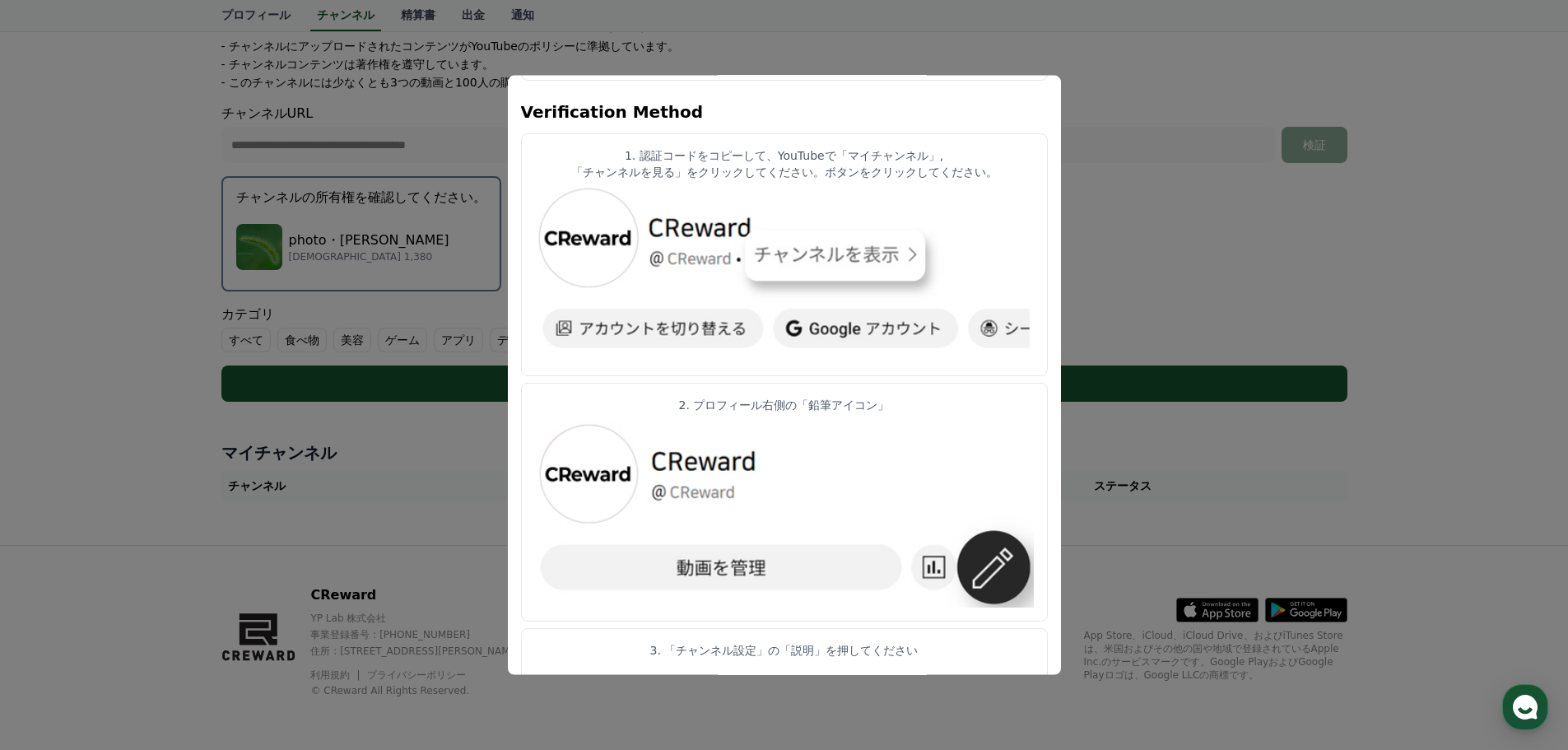
scroll to position [82, 0]
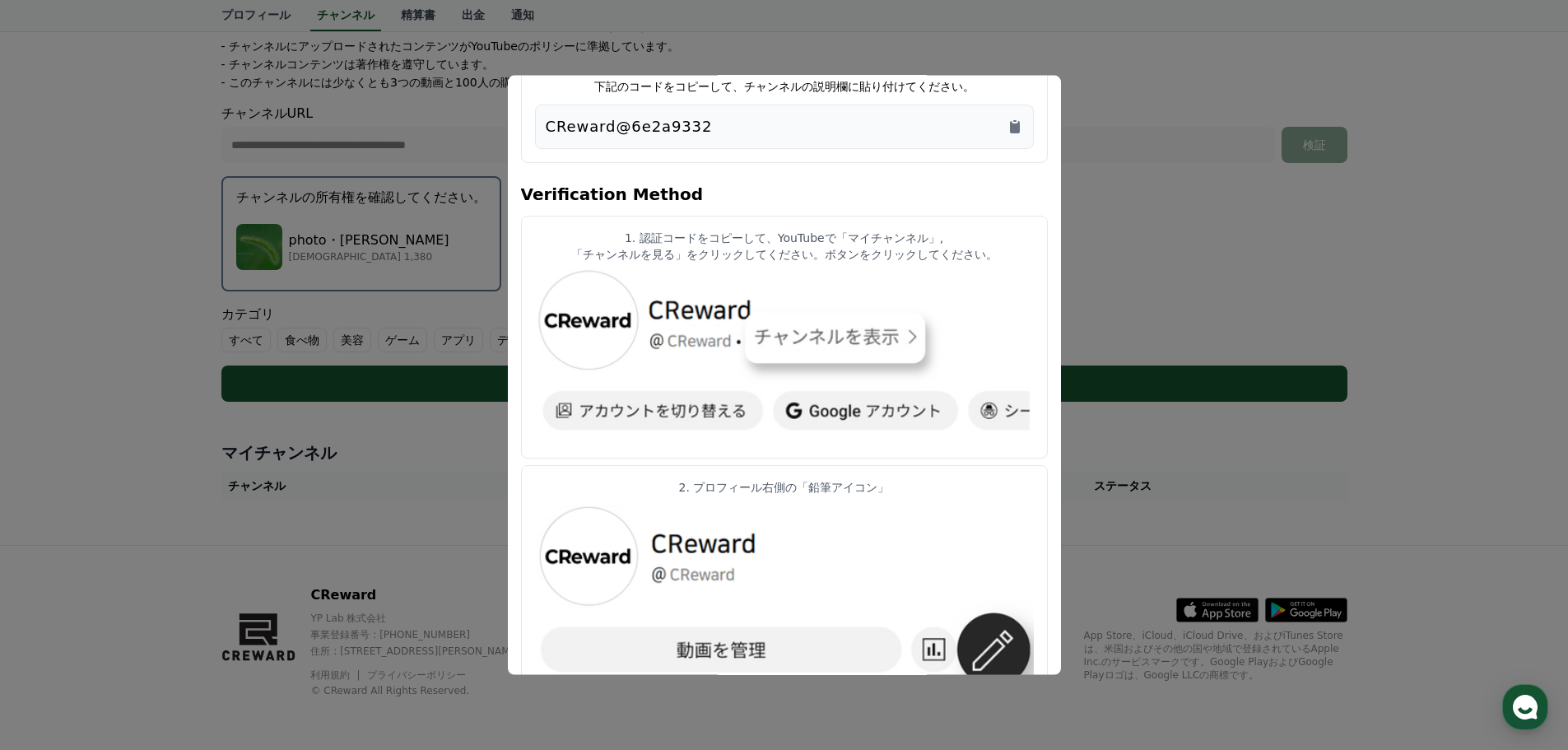
click at [767, 348] on img "modal" at bounding box center [784, 356] width 499 height 176
click at [819, 343] on img "modal" at bounding box center [784, 356] width 499 height 176
click at [596, 321] on img "modal" at bounding box center [784, 356] width 499 height 176
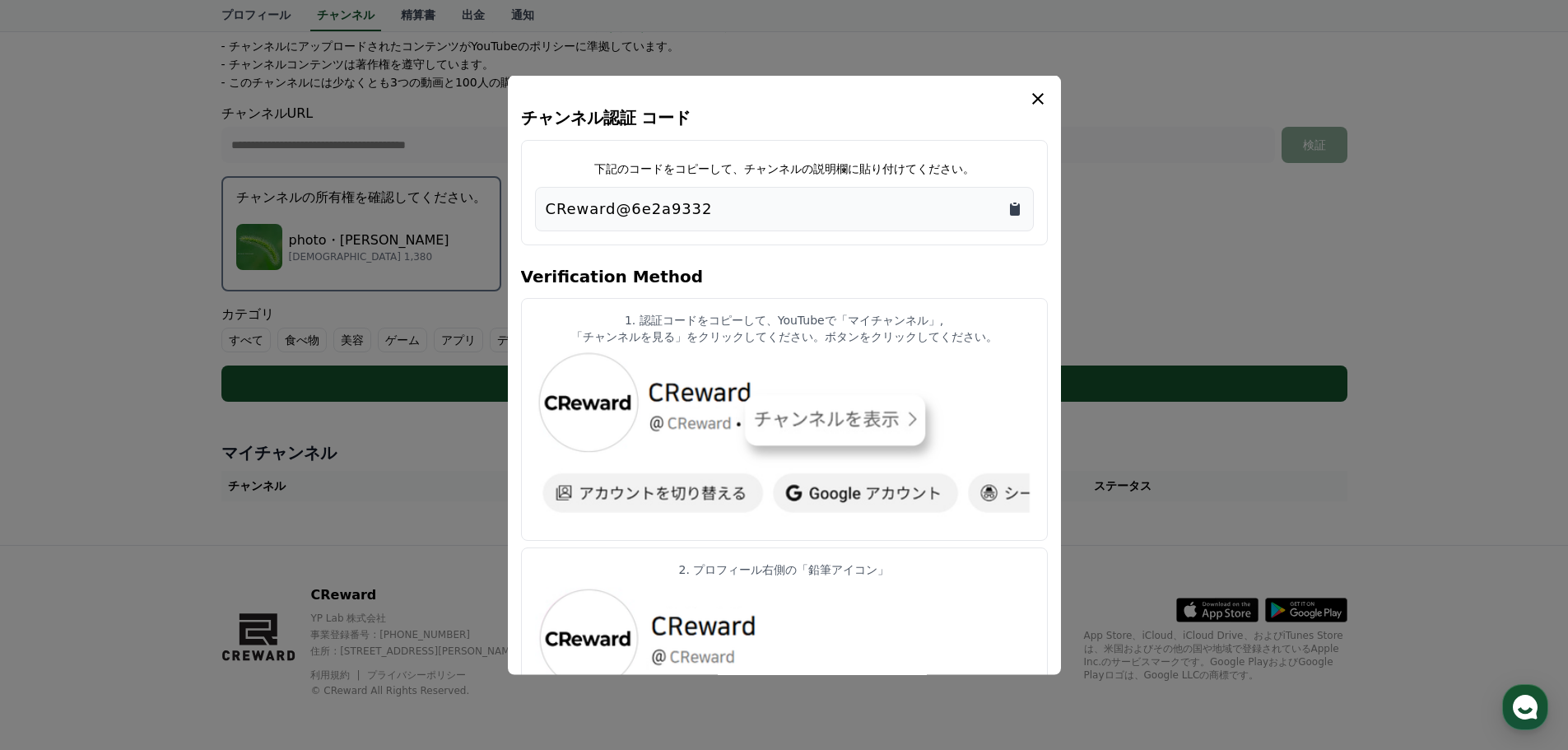
click at [1021, 211] on icon "Copy to clipboard" at bounding box center [1015, 208] width 16 height 16
click at [919, 446] on img "modal" at bounding box center [784, 438] width 499 height 176
click at [911, 428] on img "modal" at bounding box center [784, 438] width 499 height 176
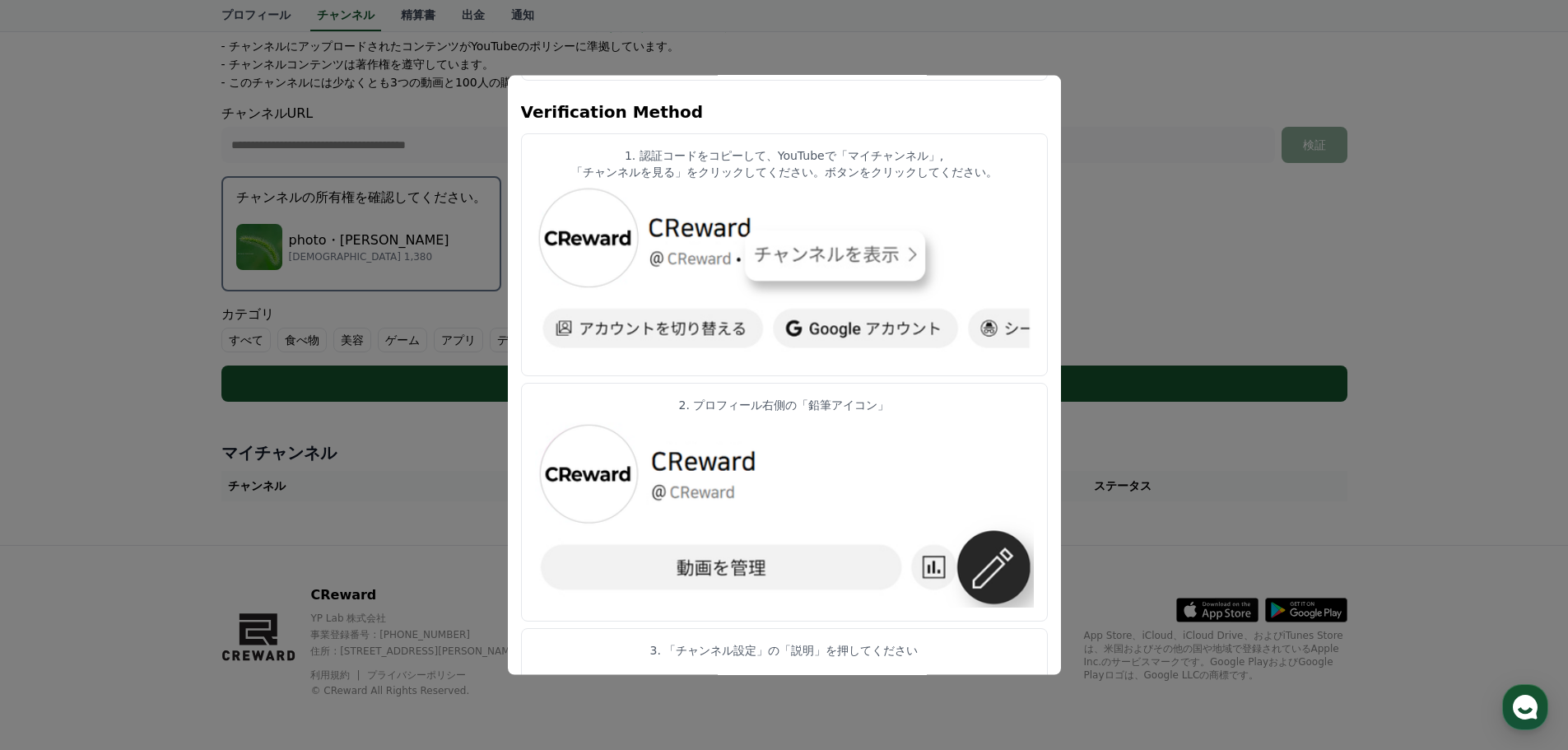
scroll to position [247, 0]
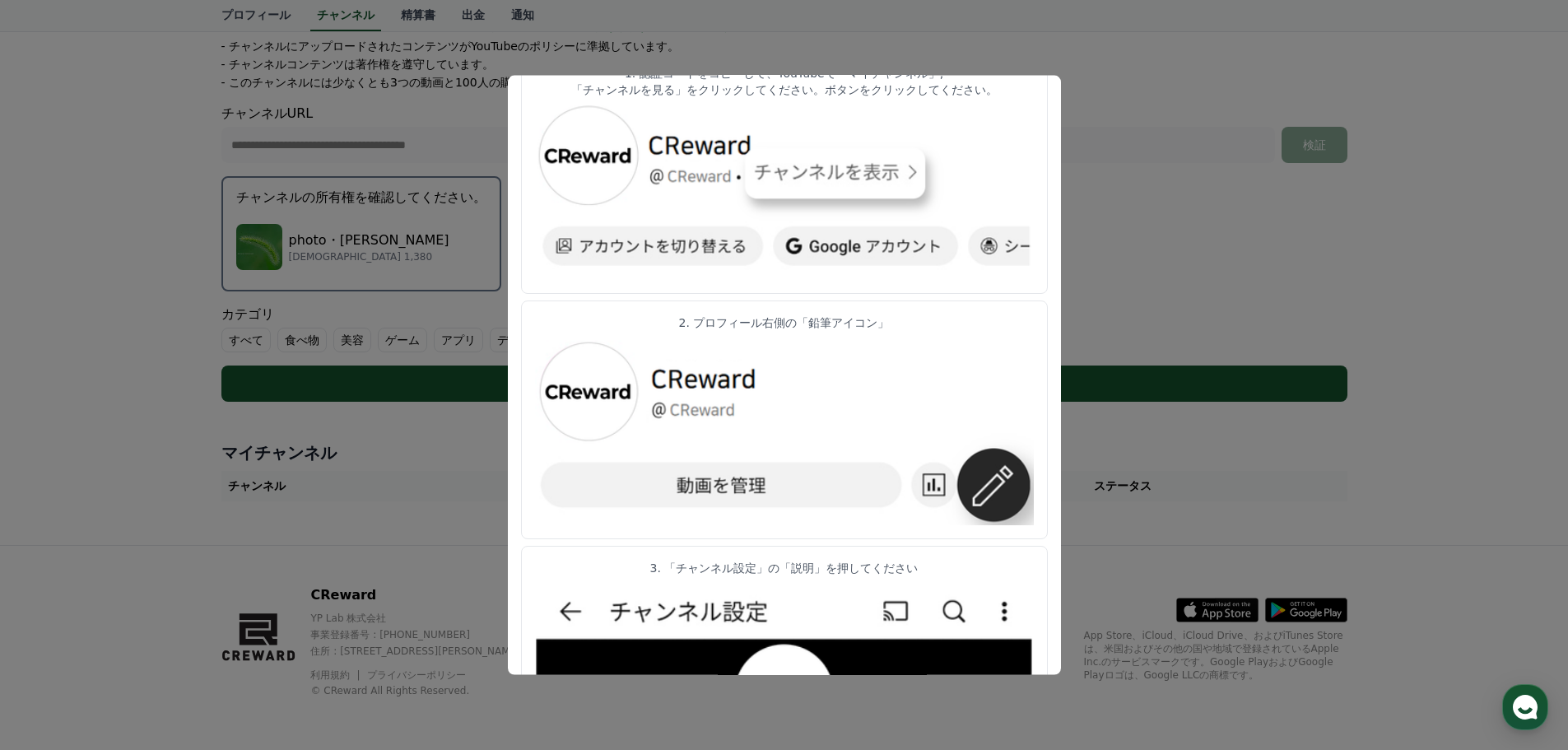
click at [680, 417] on img "modal" at bounding box center [784, 430] width 499 height 186
click at [760, 495] on img "modal" at bounding box center [784, 430] width 499 height 186
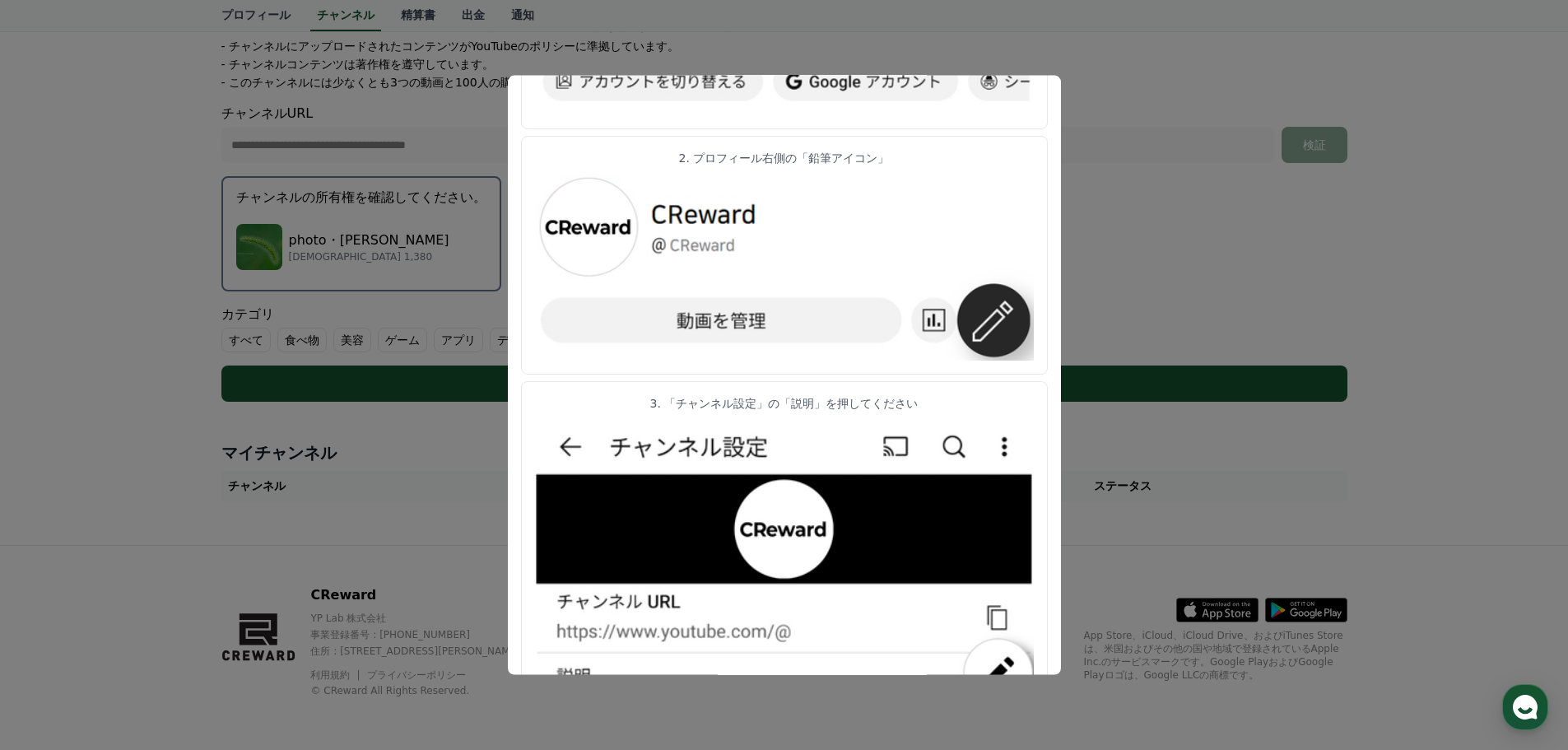
click at [978, 333] on img "modal" at bounding box center [784, 265] width 499 height 186
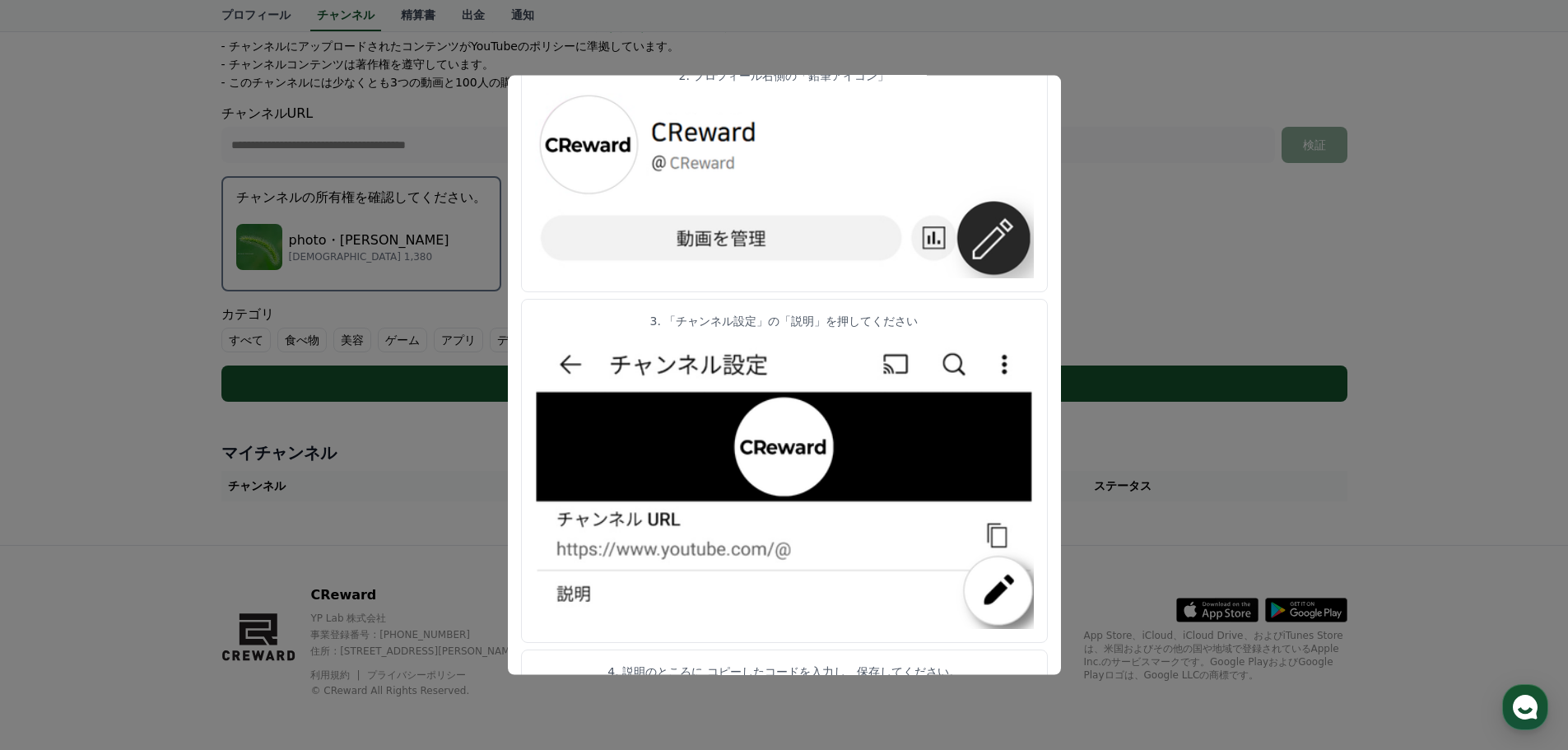
scroll to position [738, 0]
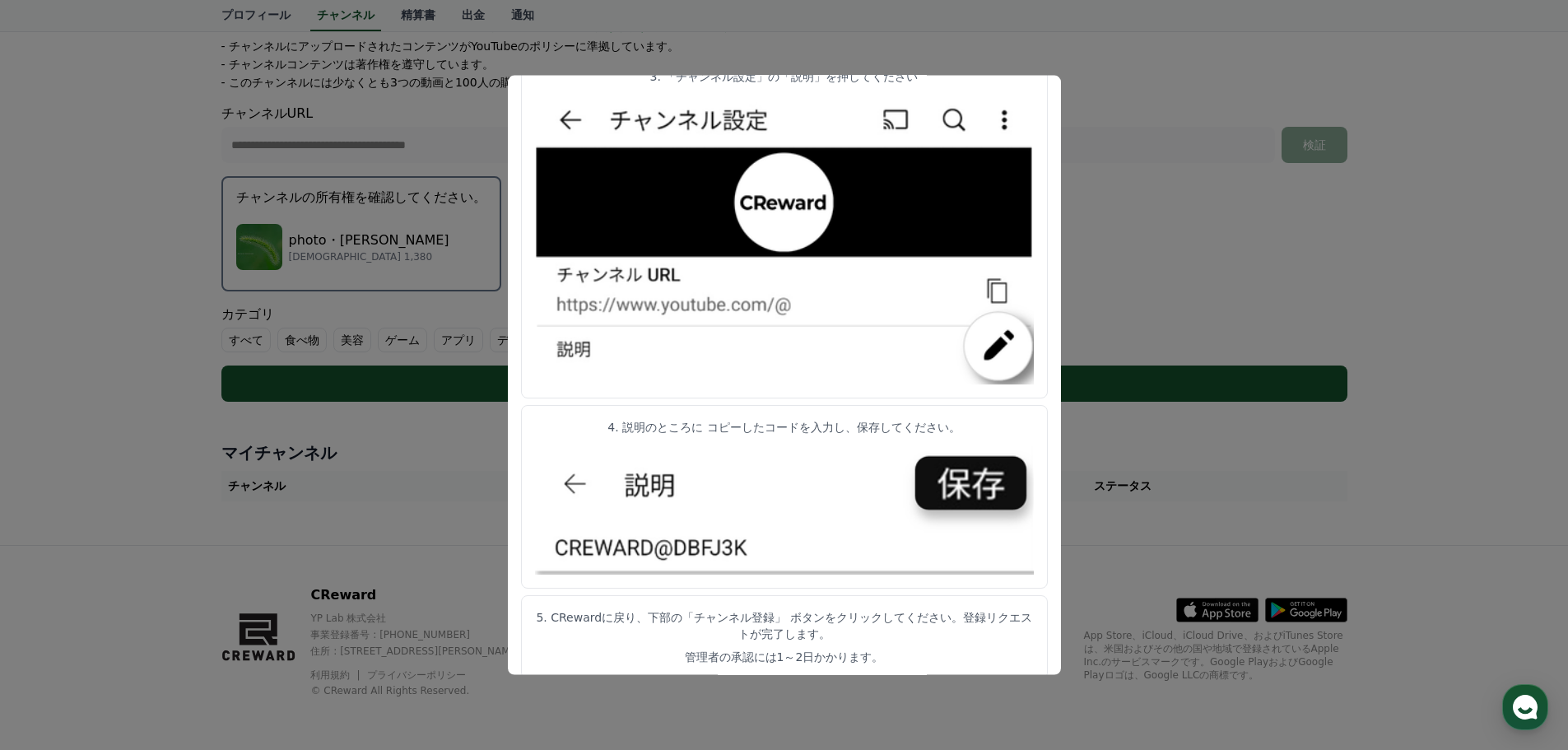
click at [1005, 108] on img "modal" at bounding box center [784, 237] width 499 height 294
click at [1101, 72] on button "close modal" at bounding box center [784, 375] width 1568 height 750
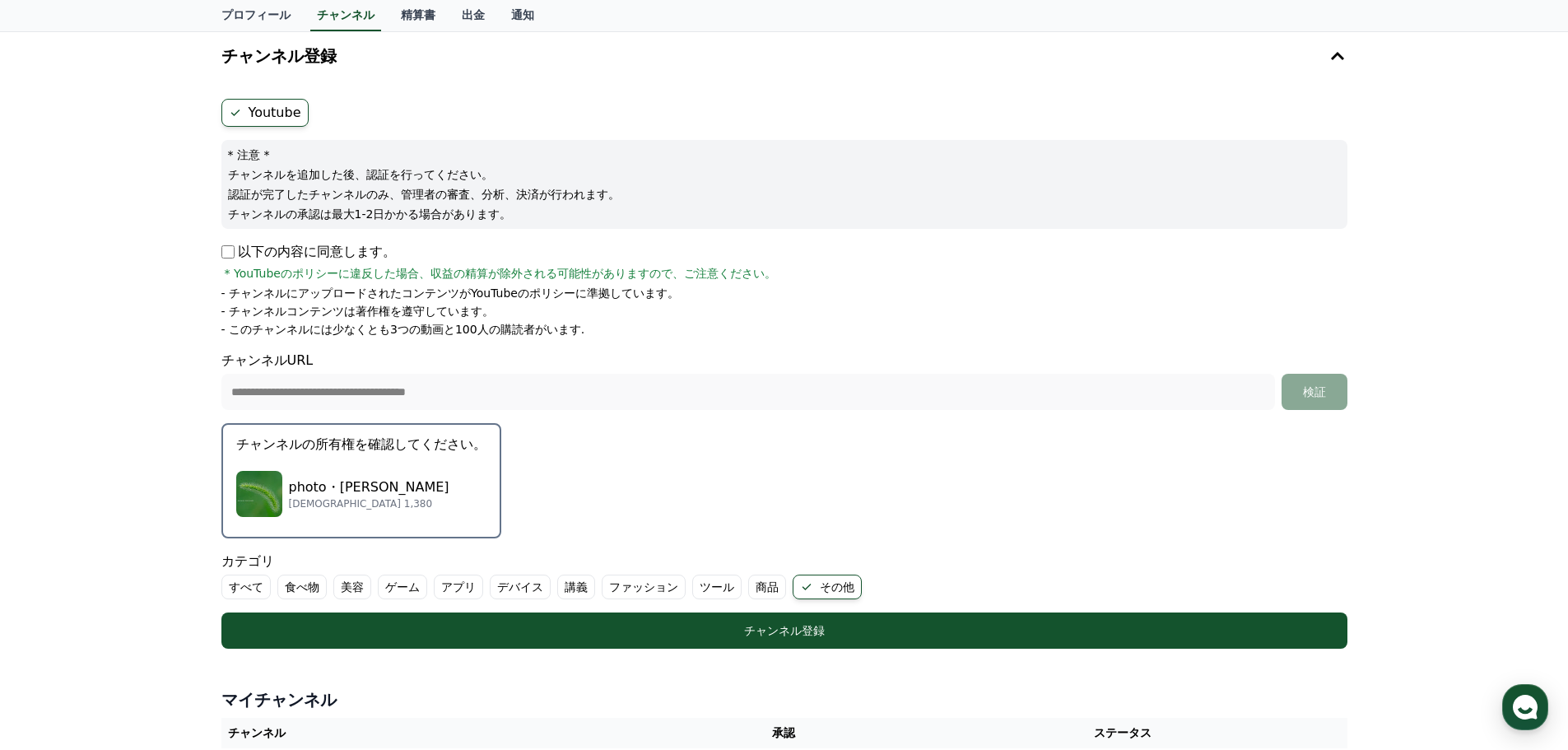
scroll to position [0, 0]
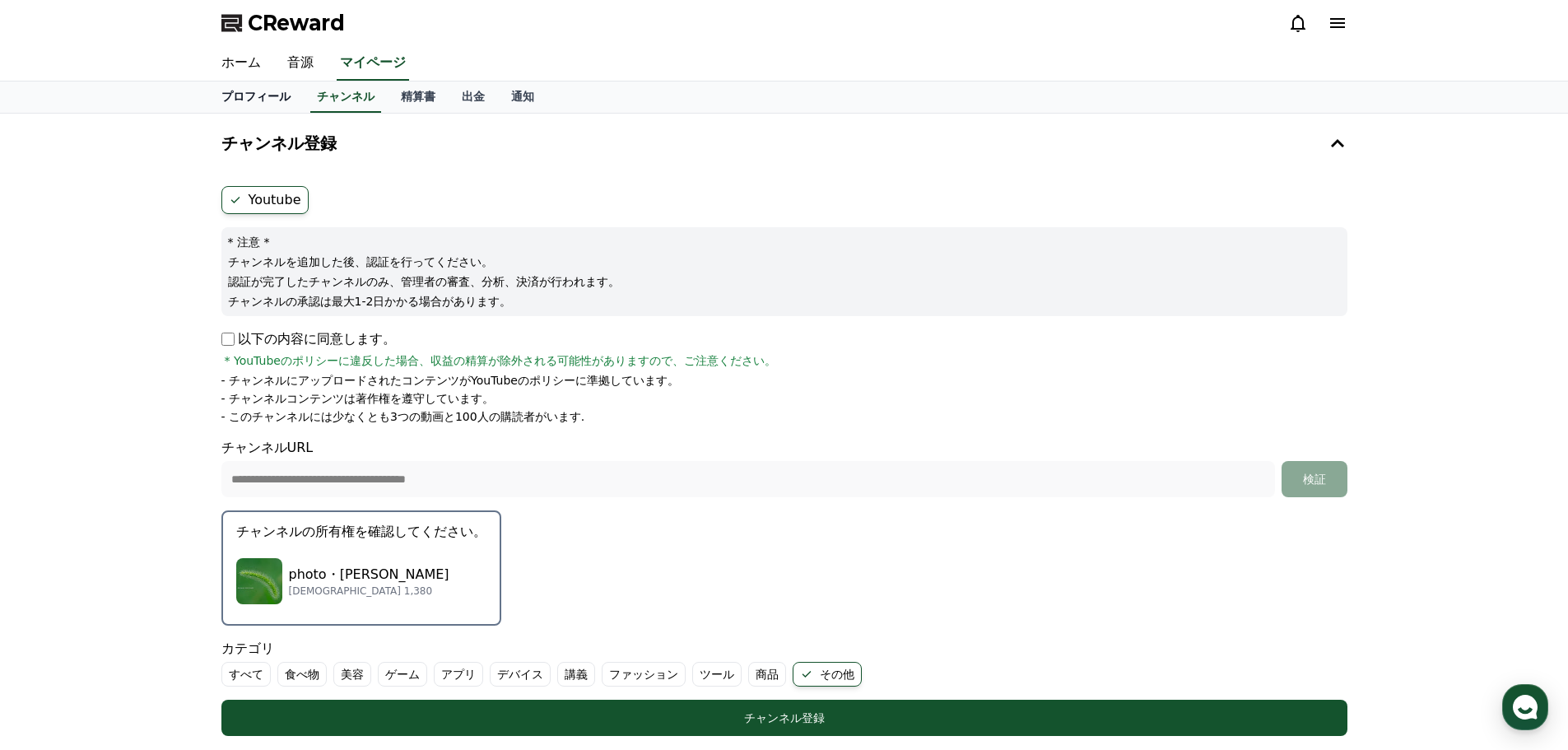
click at [251, 98] on link "プロフィール" at bounding box center [255, 97] width 95 height 31
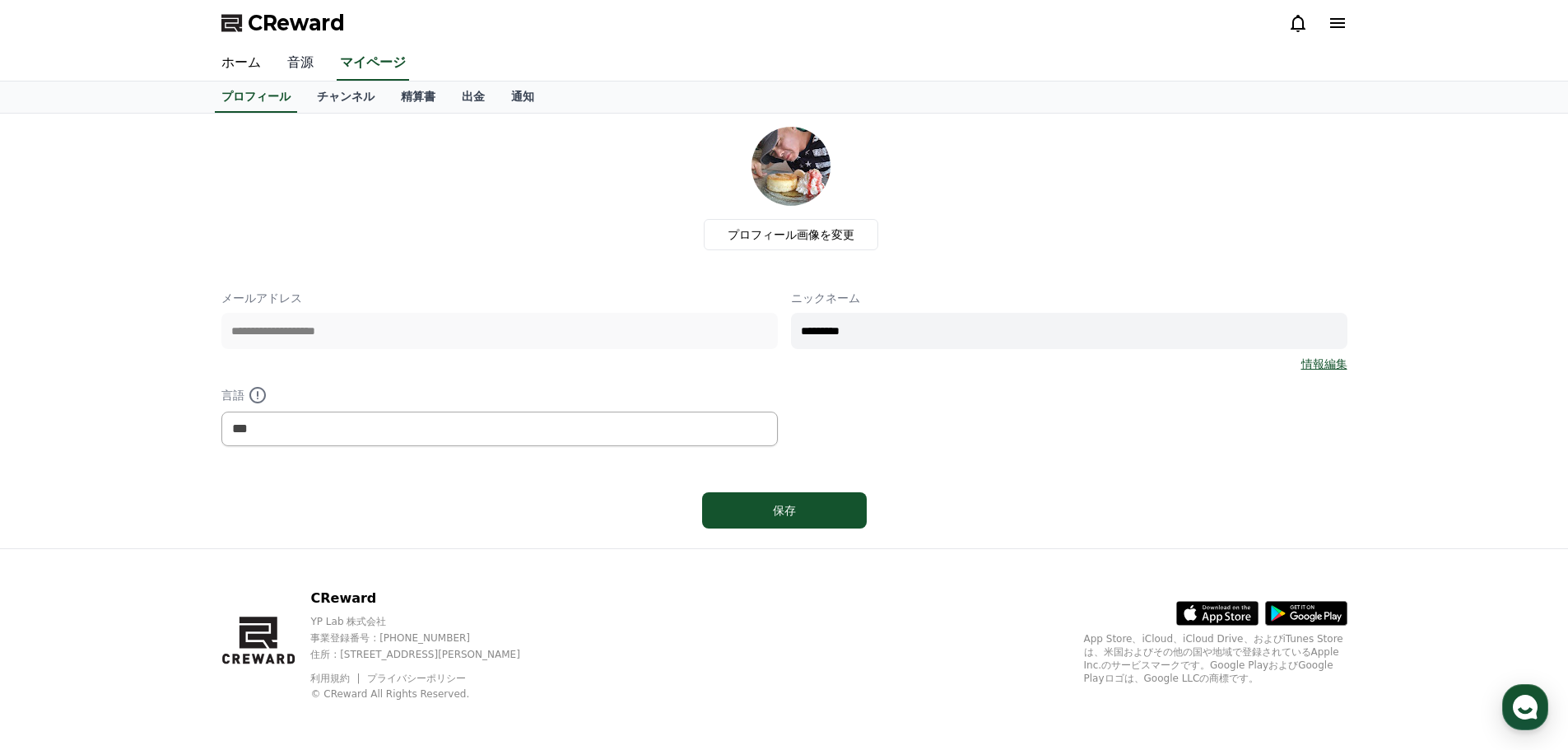
click at [293, 64] on link "音源" at bounding box center [300, 64] width 52 height 34
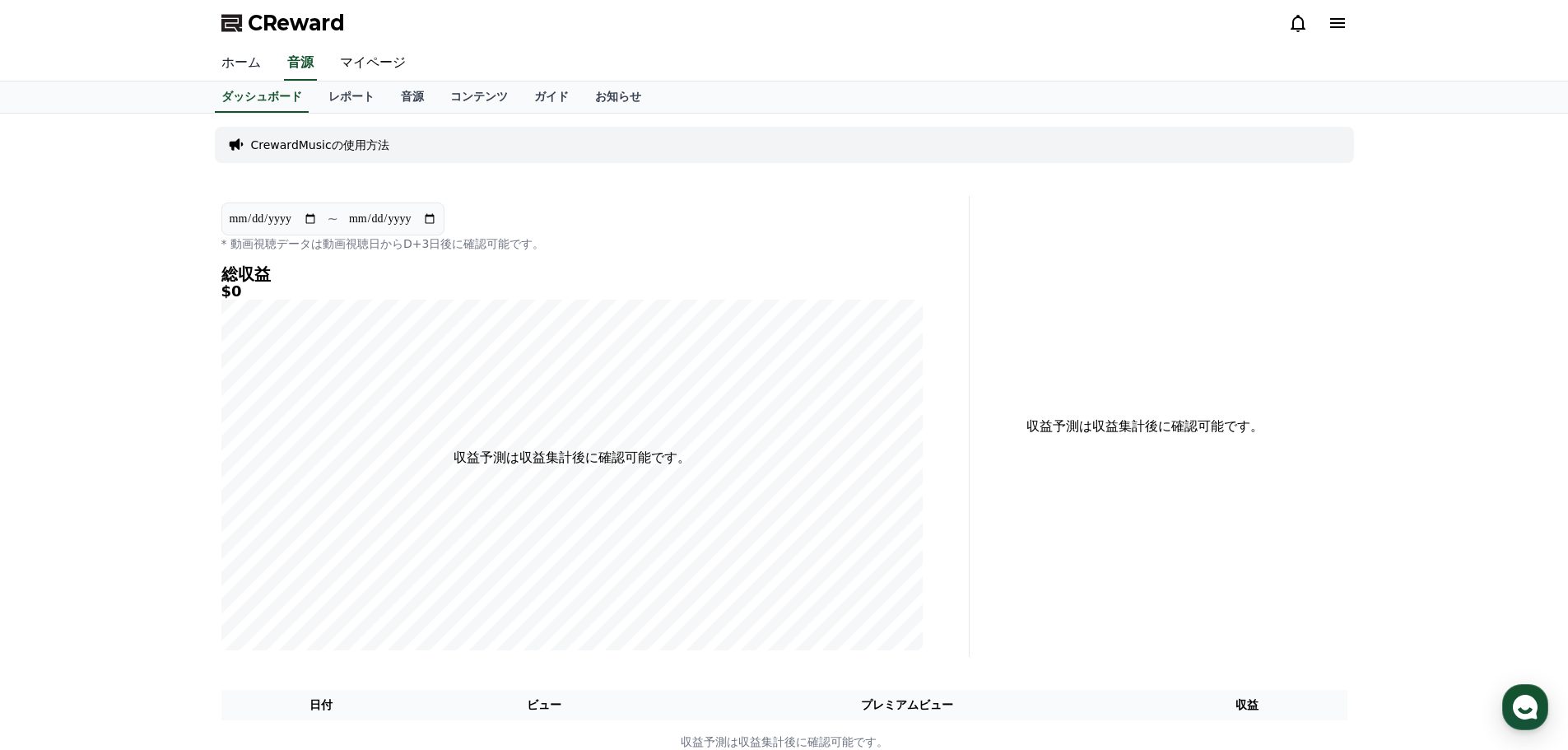
click at [247, 66] on link "ホーム" at bounding box center [241, 64] width 66 height 34
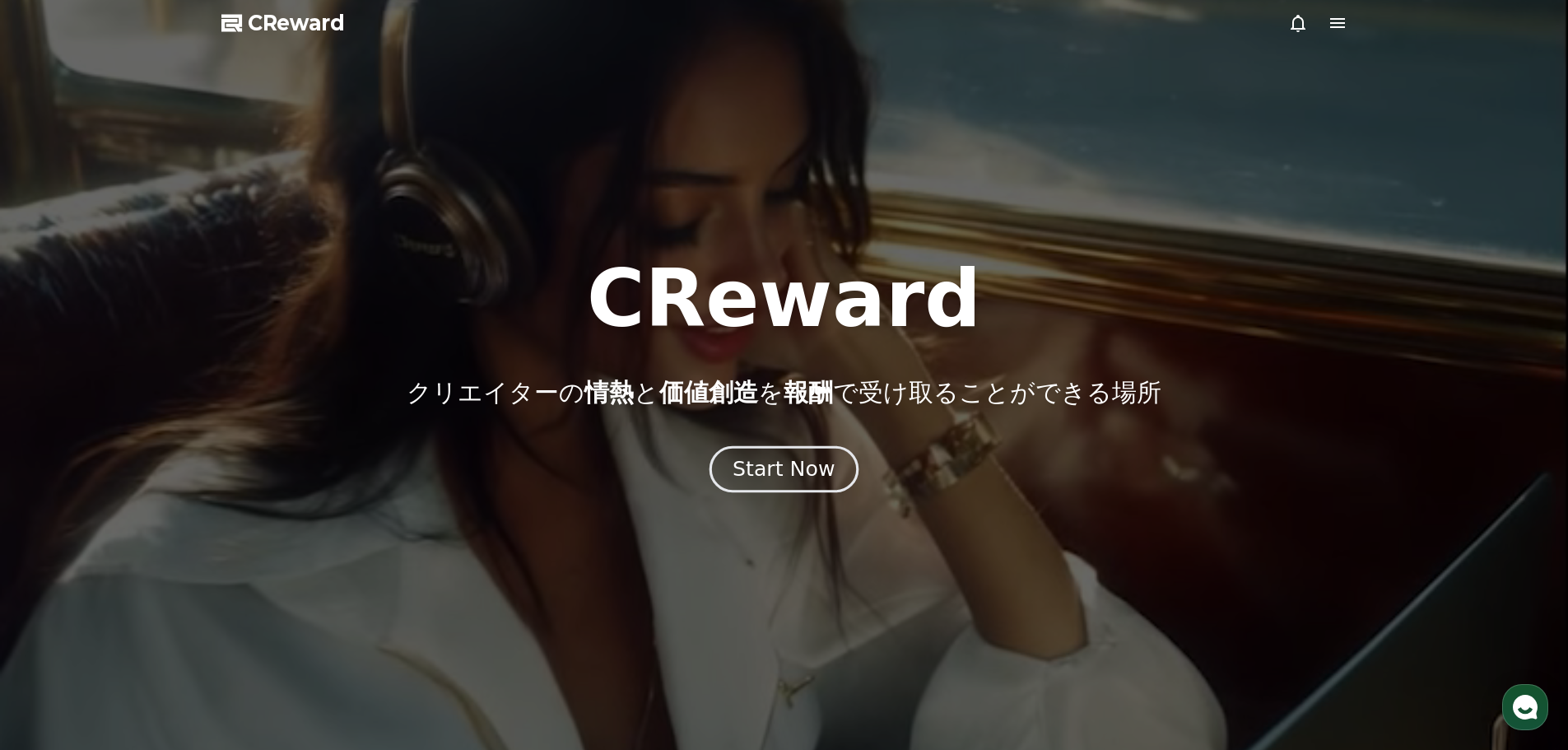
click at [817, 459] on div "Start Now" at bounding box center [784, 469] width 102 height 28
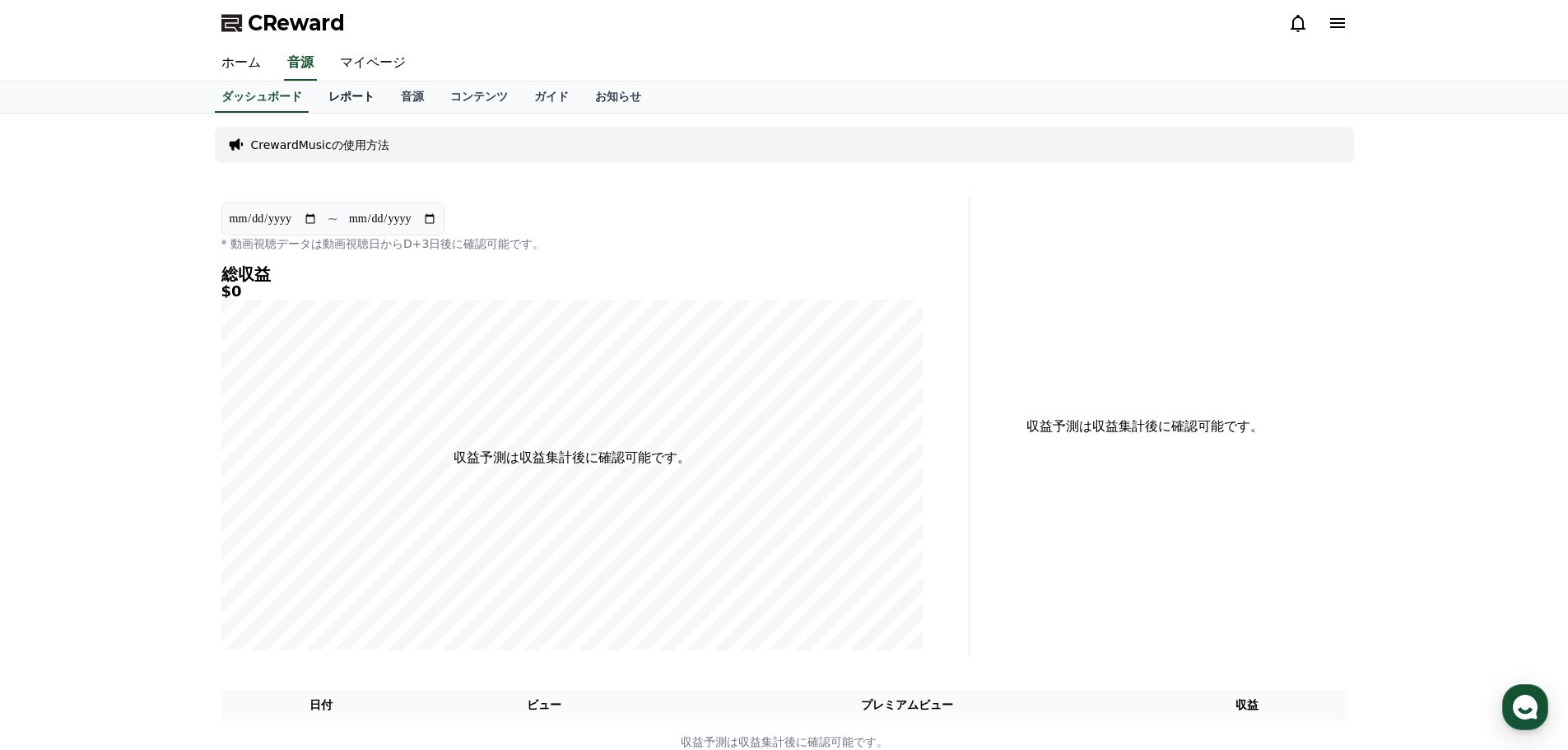
click at [322, 98] on link "レポート" at bounding box center [351, 97] width 72 height 31
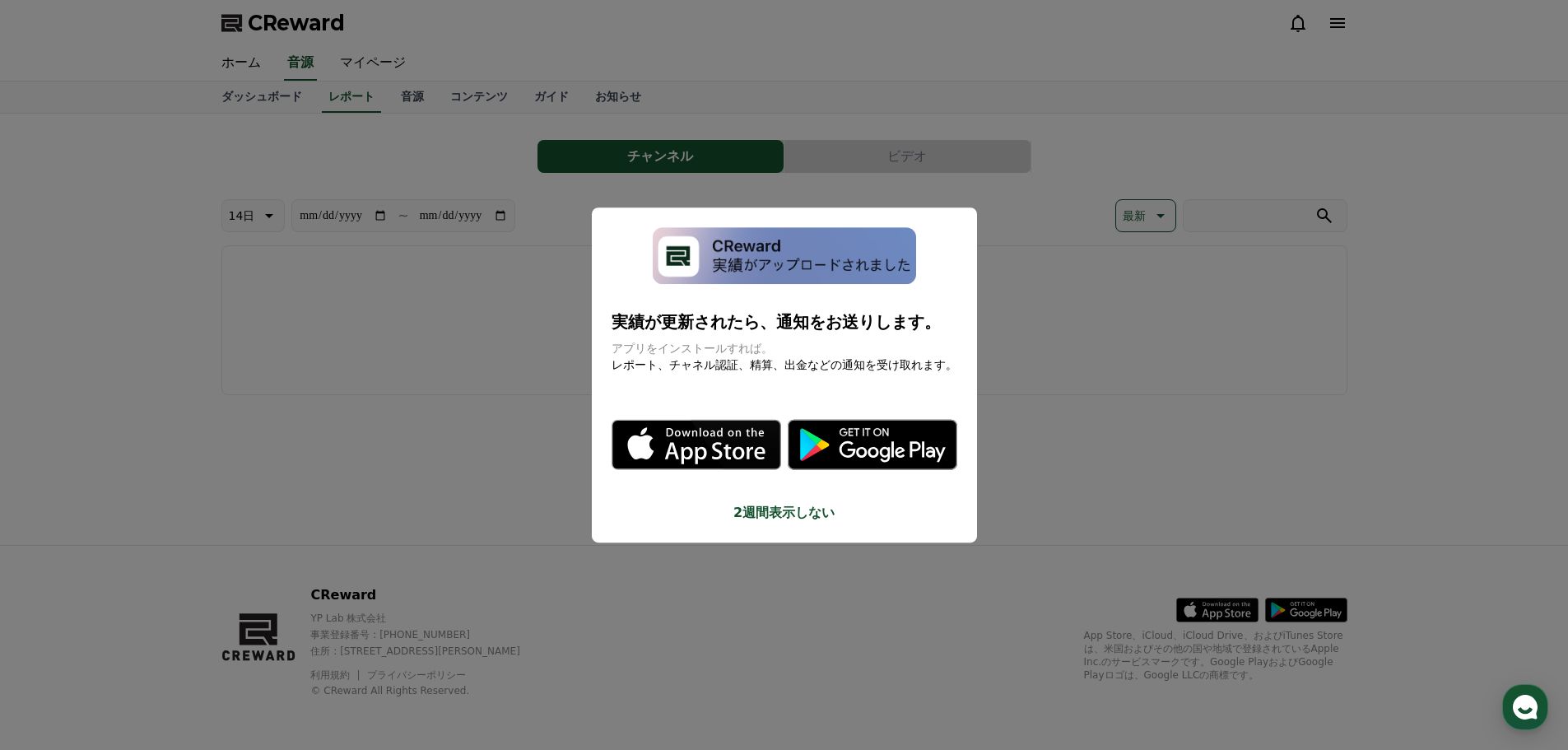
click at [389, 95] on button "close modal" at bounding box center [784, 375] width 1568 height 750
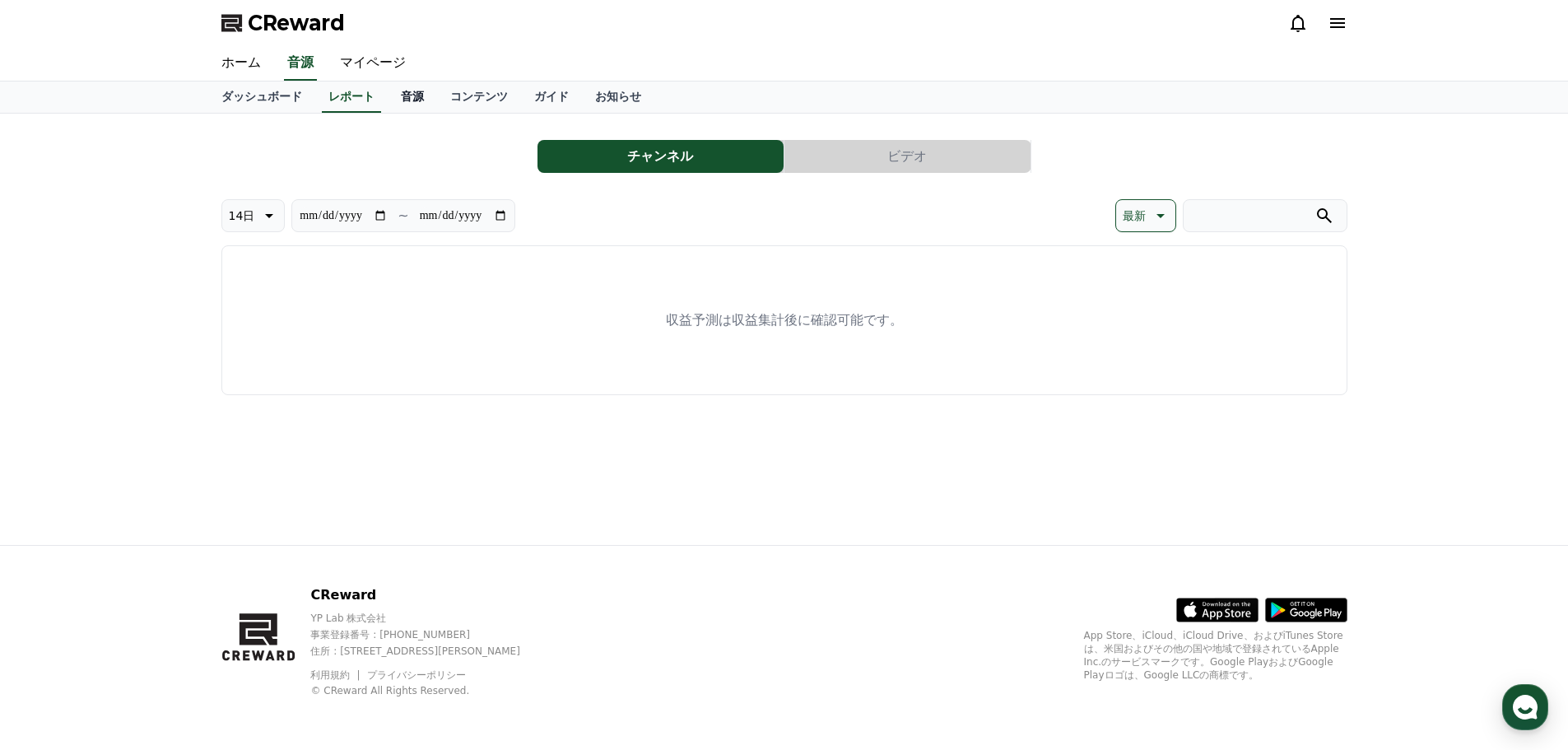
click at [389, 95] on link "音源" at bounding box center [412, 97] width 49 height 31
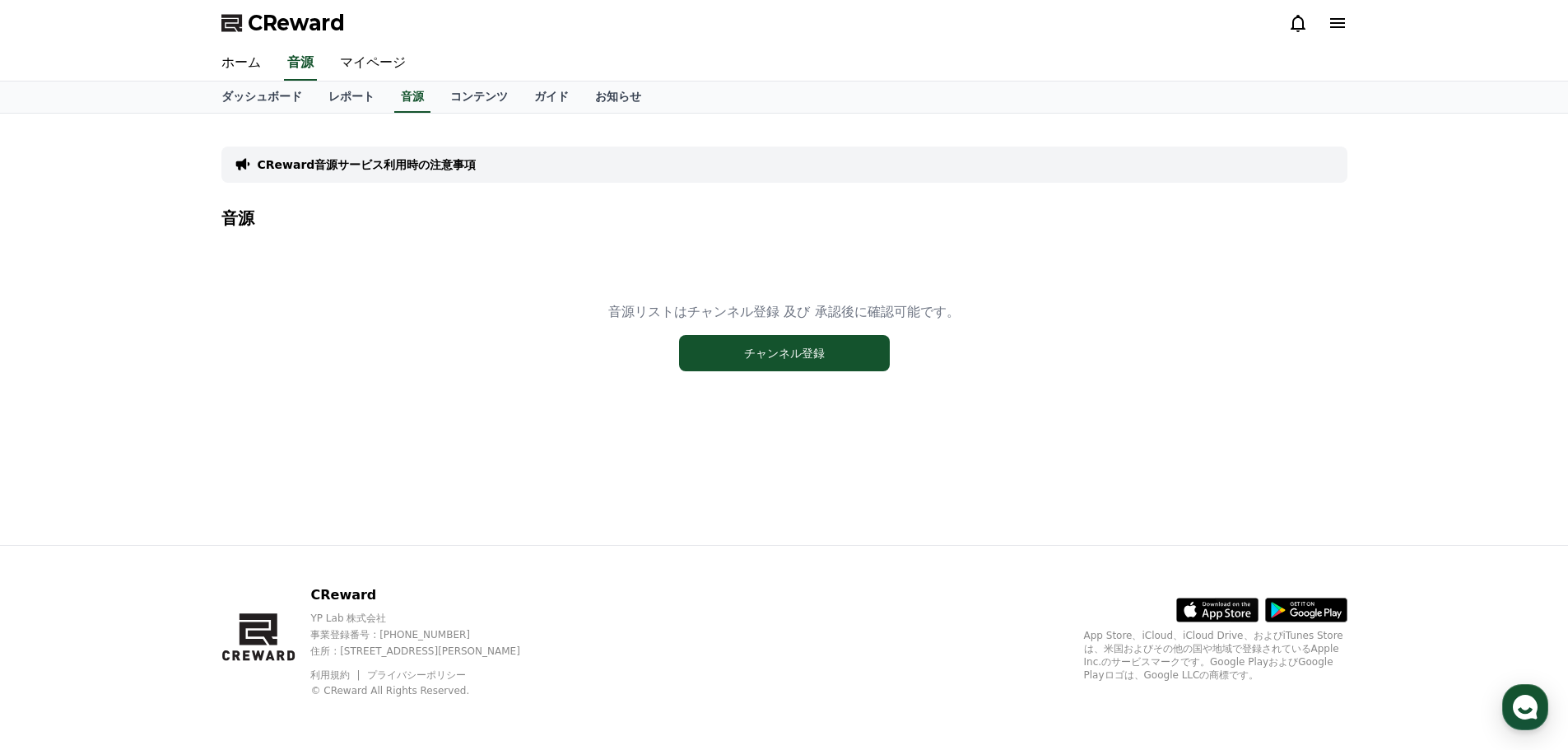
drag, startPoint x: 332, startPoint y: 1, endPoint x: 1291, endPoint y: 316, distance: 1009.4
click at [1292, 318] on div "音源リストはチャンネル登録 及び 承認後に確認可能です。 チャンネル登録" at bounding box center [784, 336] width 1126 height 205
click at [288, 29] on span "CReward" at bounding box center [296, 22] width 97 height 27
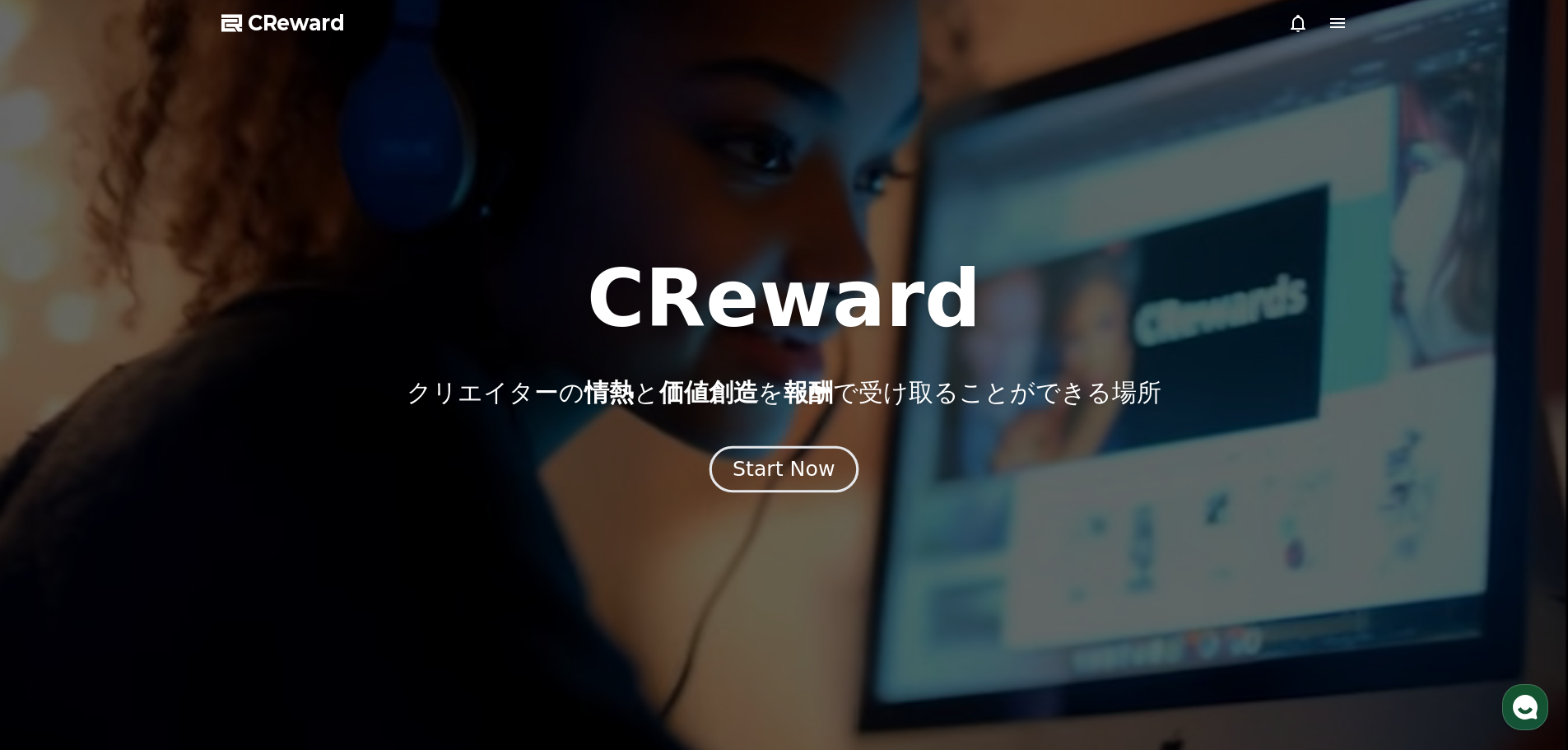
click at [772, 468] on div "Start Now" at bounding box center [784, 469] width 102 height 28
